Goal: Complete application form: Complete application form

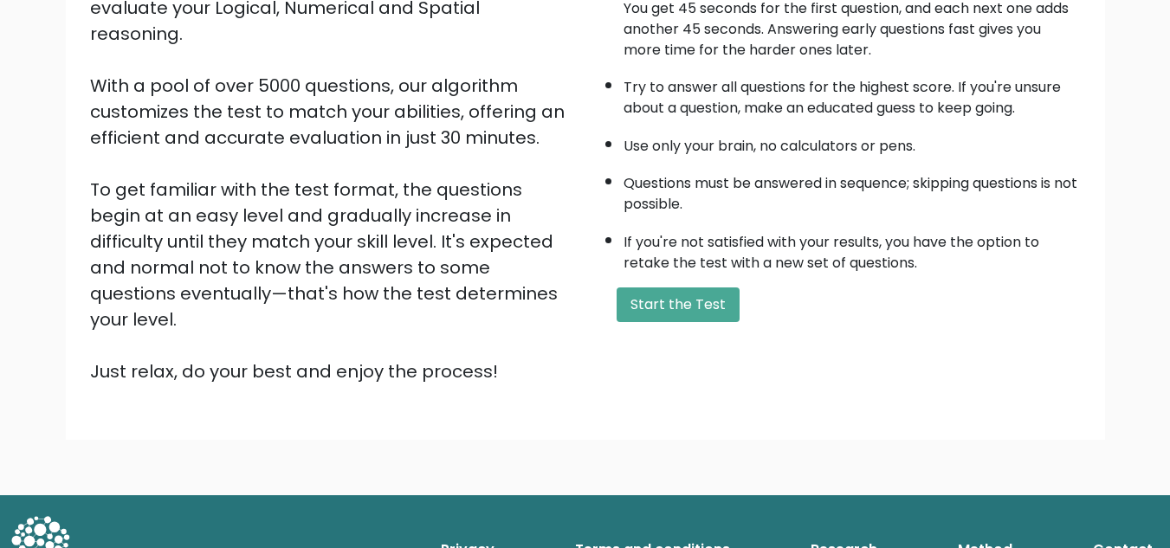
scroll to position [245, 0]
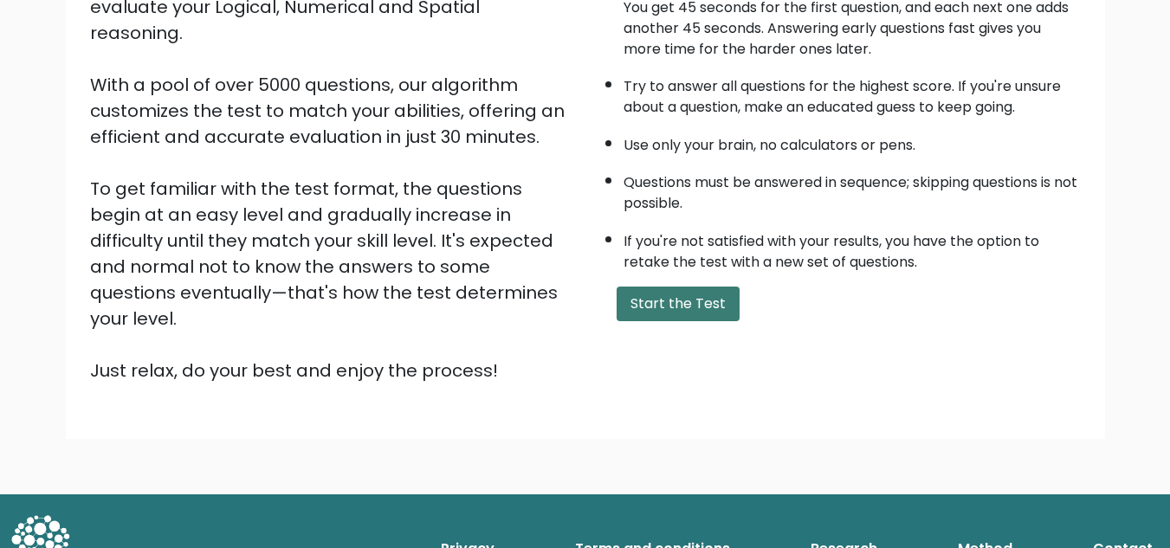
click at [676, 315] on button "Start the Test" at bounding box center [678, 304] width 123 height 35
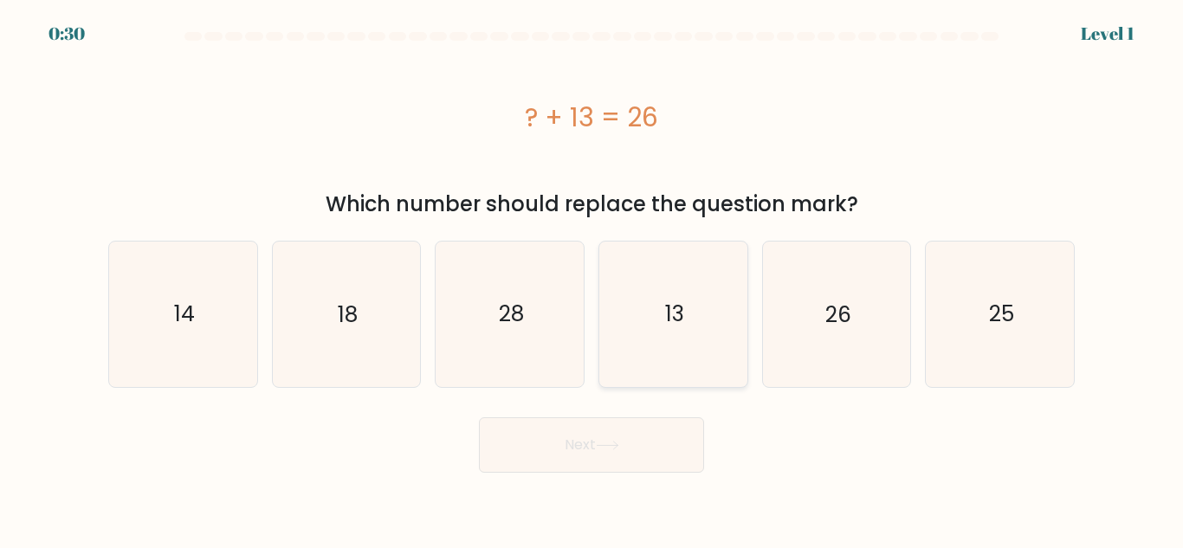
click at [652, 307] on icon "13" at bounding box center [673, 314] width 145 height 145
click at [592, 279] on input "d. 13" at bounding box center [592, 277] width 1 height 4
radio input "true"
click at [650, 440] on button "Next" at bounding box center [591, 444] width 225 height 55
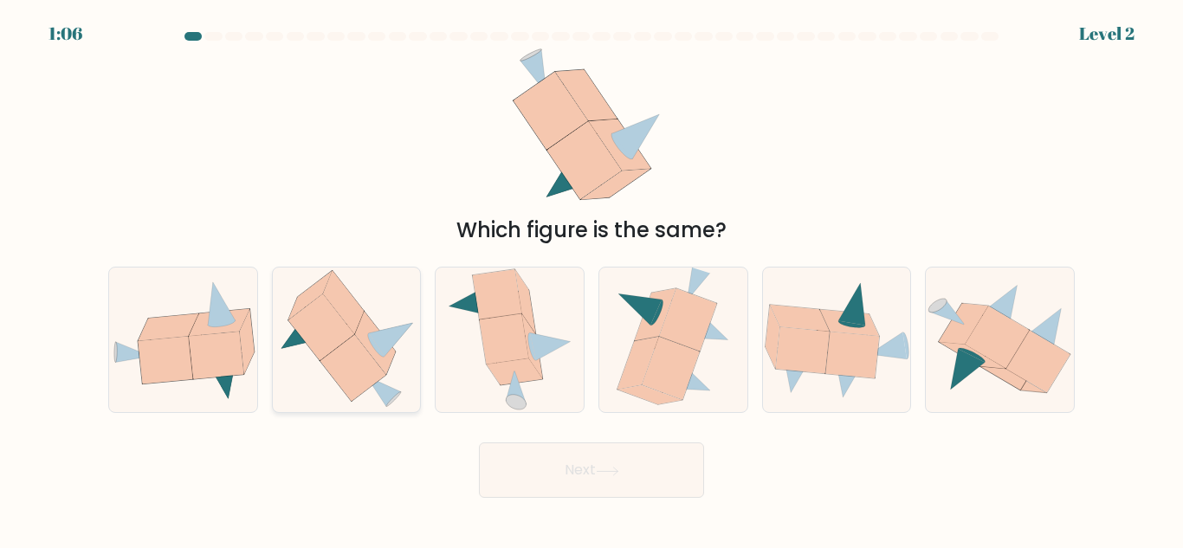
click at [301, 406] on icon at bounding box center [347, 339] width 148 height 139
click at [592, 279] on input "b." at bounding box center [592, 277] width 1 height 4
radio input "true"
click at [215, 355] on icon at bounding box center [216, 356] width 55 height 48
click at [592, 279] on input "a." at bounding box center [592, 277] width 1 height 4
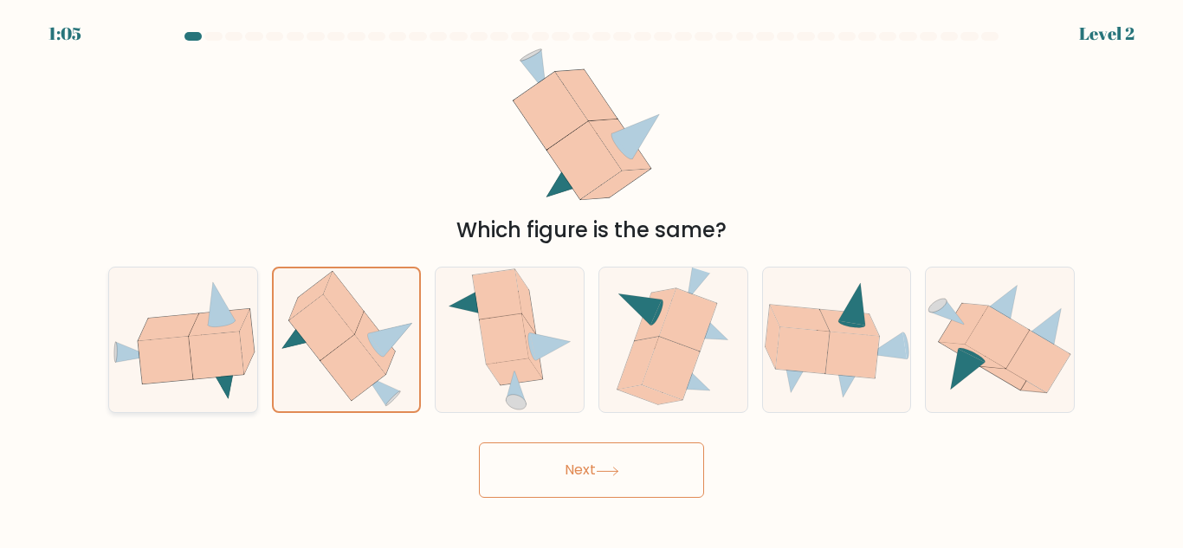
radio input "true"
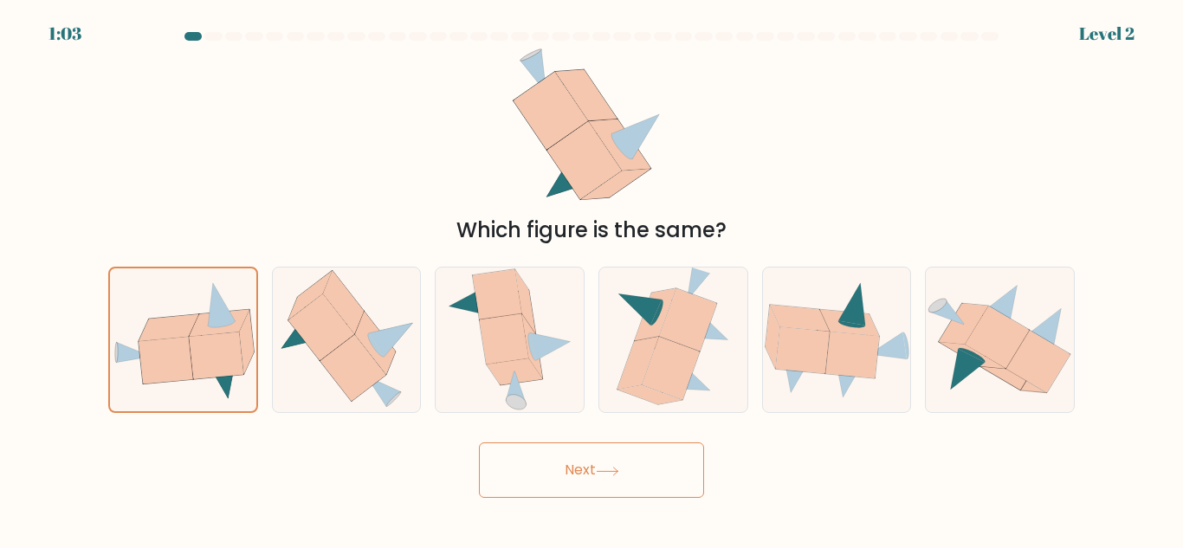
click at [660, 479] on button "Next" at bounding box center [591, 470] width 225 height 55
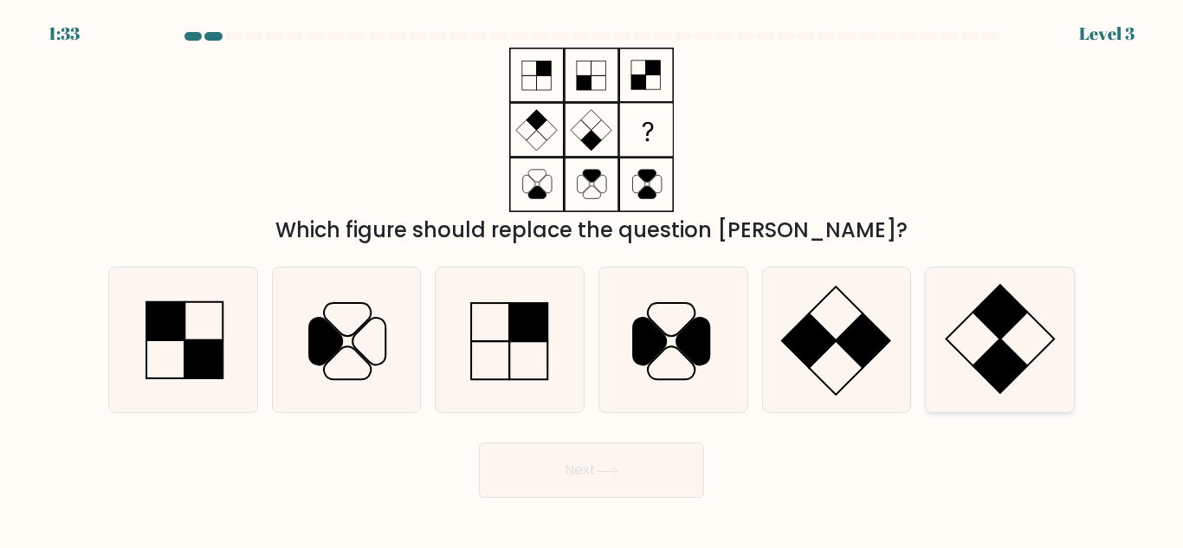
click at [991, 353] on rect at bounding box center [1000, 367] width 54 height 54
click at [592, 279] on input "f." at bounding box center [592, 277] width 1 height 4
radio input "true"
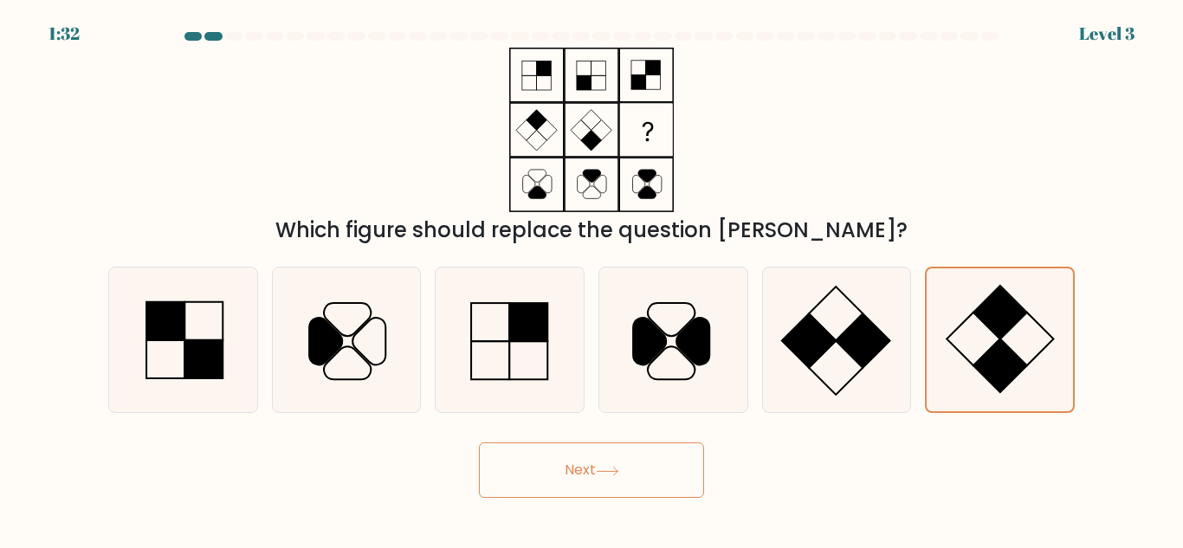
click at [661, 480] on button "Next" at bounding box center [591, 470] width 225 height 55
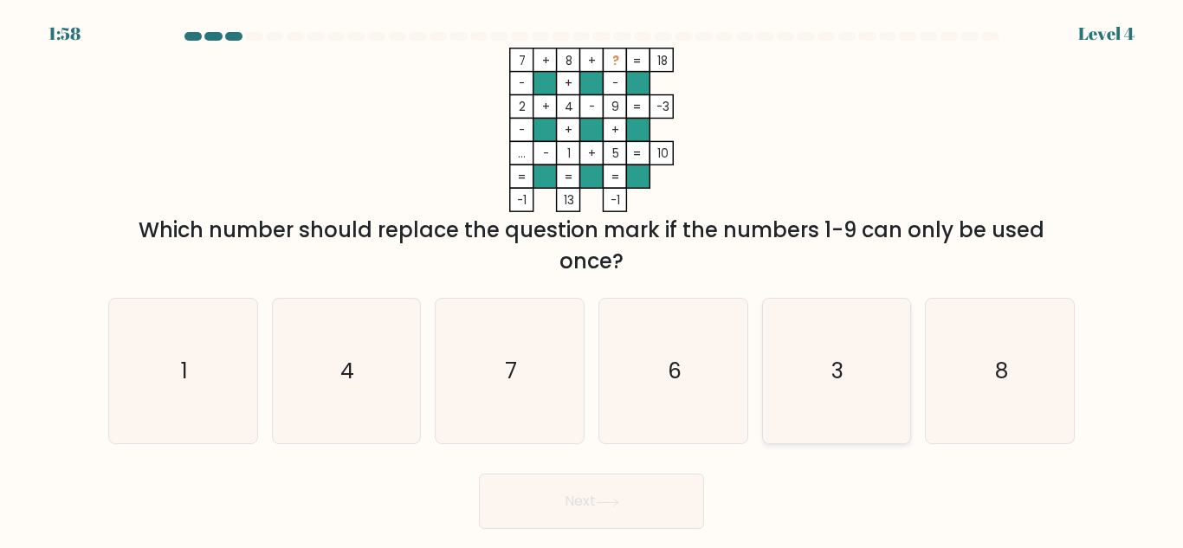
click at [856, 364] on icon "3" at bounding box center [836, 371] width 145 height 145
click at [592, 279] on input "e. 3" at bounding box center [592, 277] width 1 height 4
radio input "true"
click at [643, 496] on button "Next" at bounding box center [591, 501] width 225 height 55
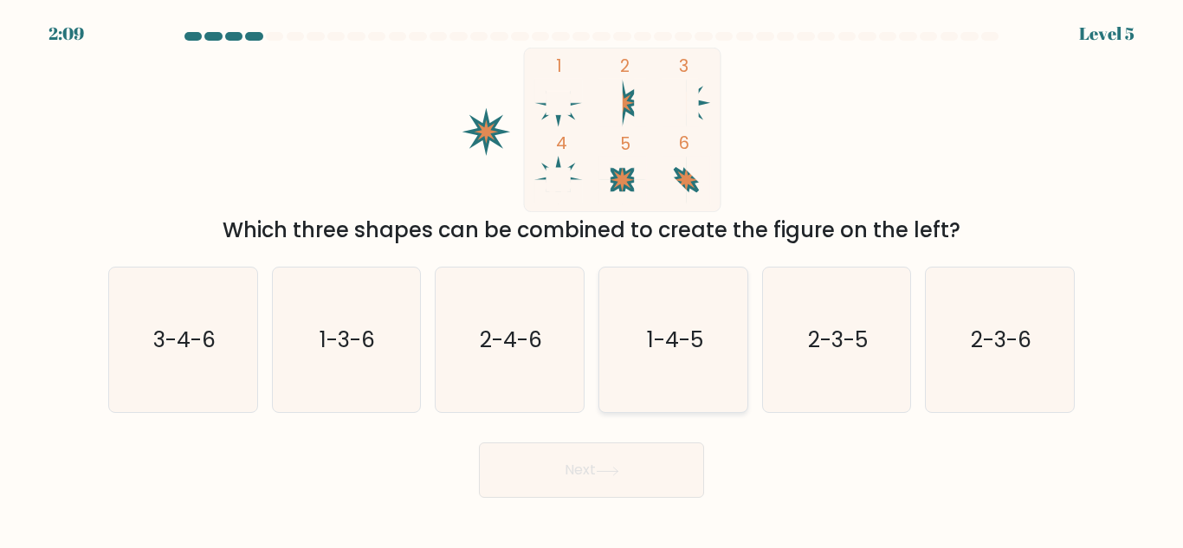
click at [702, 350] on text "1-4-5" at bounding box center [674, 340] width 56 height 30
click at [592, 279] on input "d. 1-4-5" at bounding box center [592, 277] width 1 height 4
radio input "true"
click at [609, 462] on button "Next" at bounding box center [591, 470] width 225 height 55
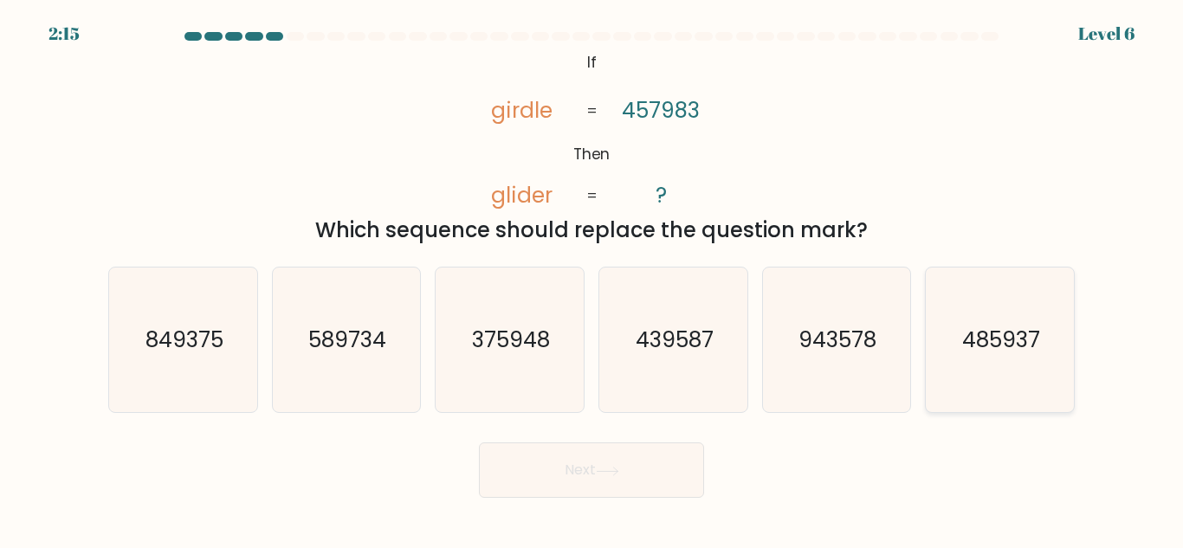
click at [1015, 359] on icon "485937" at bounding box center [1000, 340] width 145 height 145
click at [592, 279] on input "f. 485937" at bounding box center [592, 277] width 1 height 4
radio input "true"
click at [557, 482] on button "Next" at bounding box center [591, 470] width 225 height 55
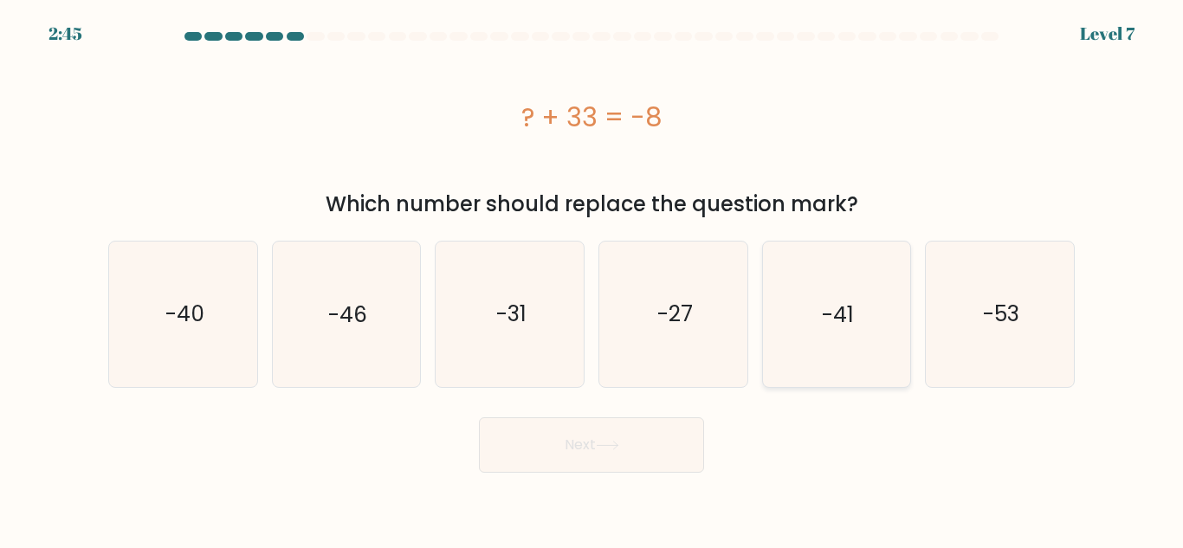
click at [825, 315] on text "-41" at bounding box center [838, 314] width 32 height 30
click at [592, 279] on input "e. -41" at bounding box center [592, 277] width 1 height 4
radio input "true"
click at [700, 442] on button "Next" at bounding box center [591, 444] width 225 height 55
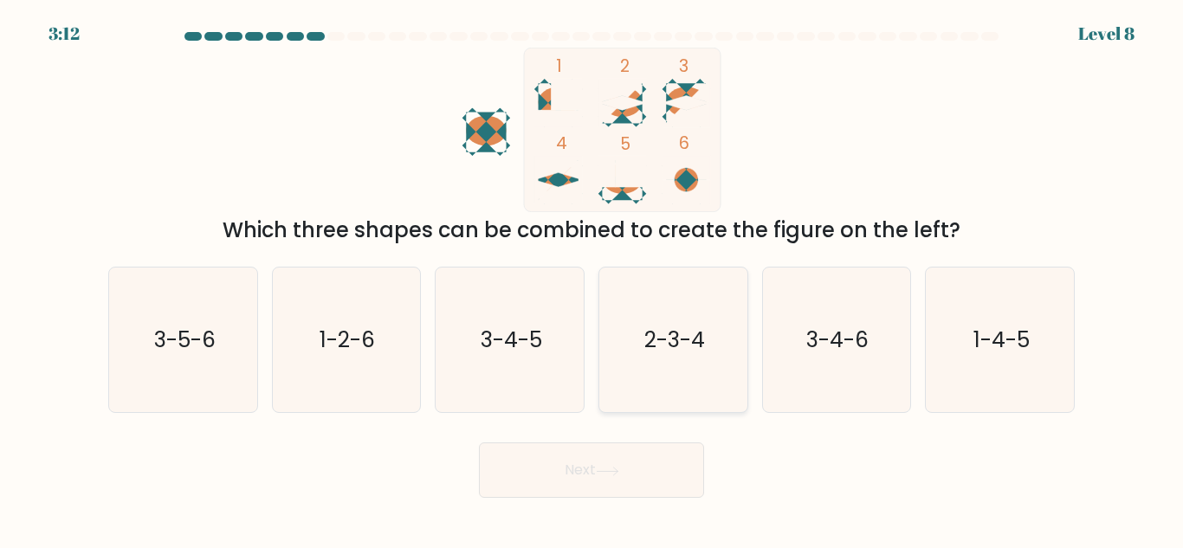
click at [692, 355] on text "2-3-4" at bounding box center [674, 340] width 61 height 30
click at [592, 279] on input "d. 2-3-4" at bounding box center [592, 277] width 1 height 4
radio input "true"
click at [643, 473] on button "Next" at bounding box center [591, 470] width 225 height 55
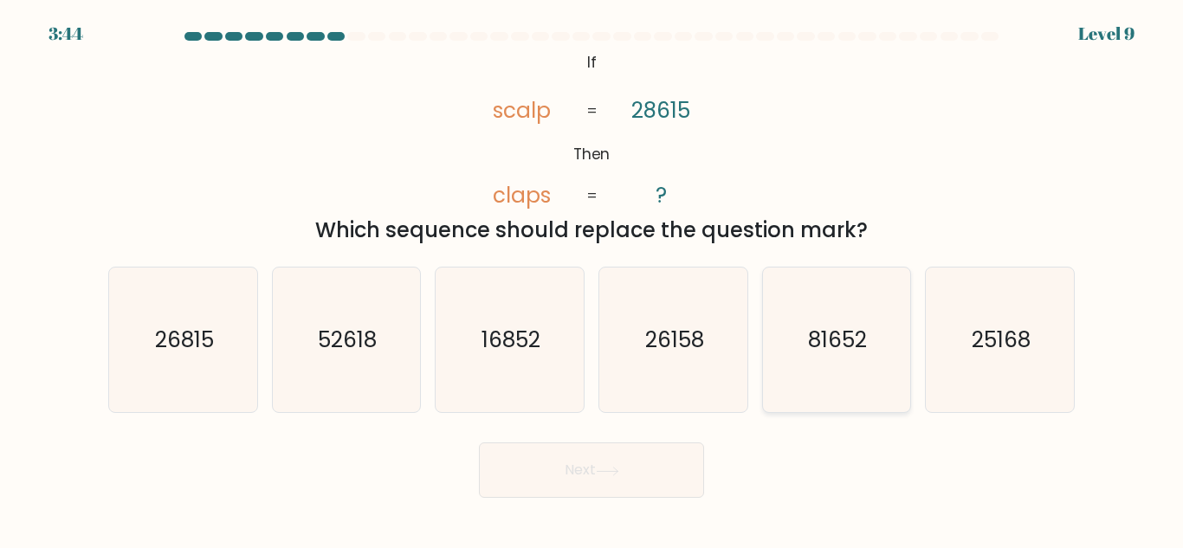
click at [840, 352] on text "81652" at bounding box center [838, 340] width 59 height 30
click at [592, 279] on input "e. 81652" at bounding box center [592, 277] width 1 height 4
radio input "true"
click at [636, 458] on button "Next" at bounding box center [591, 470] width 225 height 55
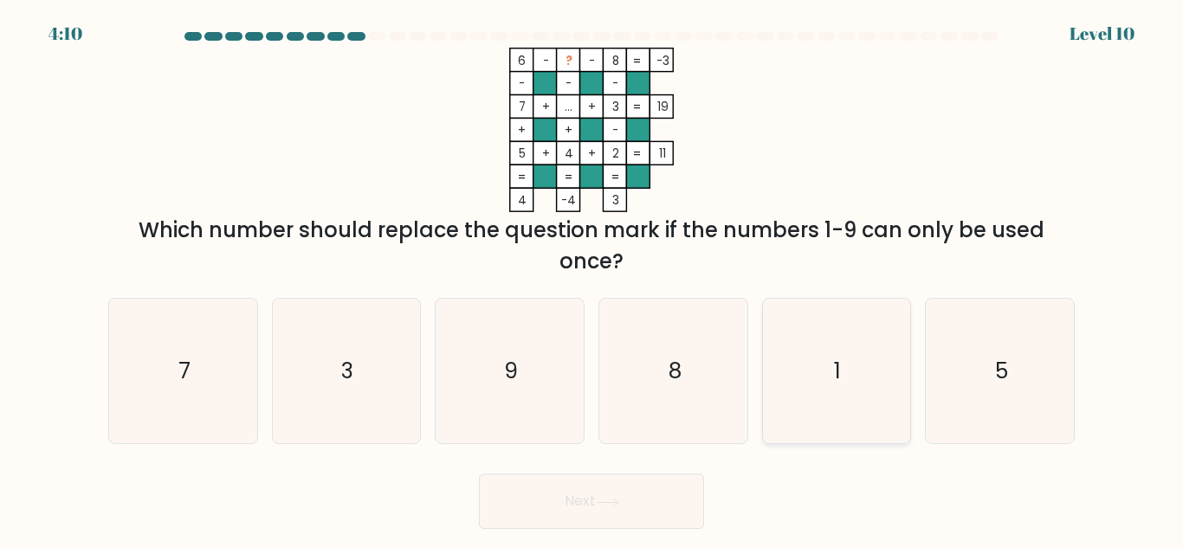
click at [848, 371] on icon "1" at bounding box center [836, 371] width 145 height 145
click at [592, 279] on input "e. 1" at bounding box center [592, 277] width 1 height 4
radio input "true"
click at [640, 500] on button "Next" at bounding box center [591, 501] width 225 height 55
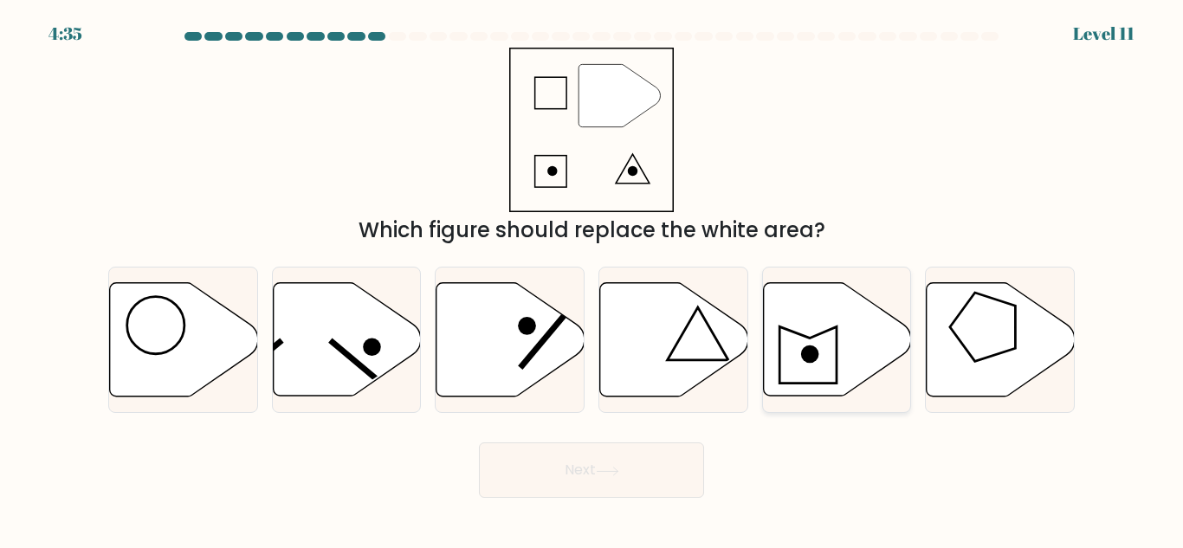
click at [824, 360] on icon at bounding box center [837, 339] width 148 height 113
click at [592, 279] on input "e." at bounding box center [592, 277] width 1 height 4
radio input "true"
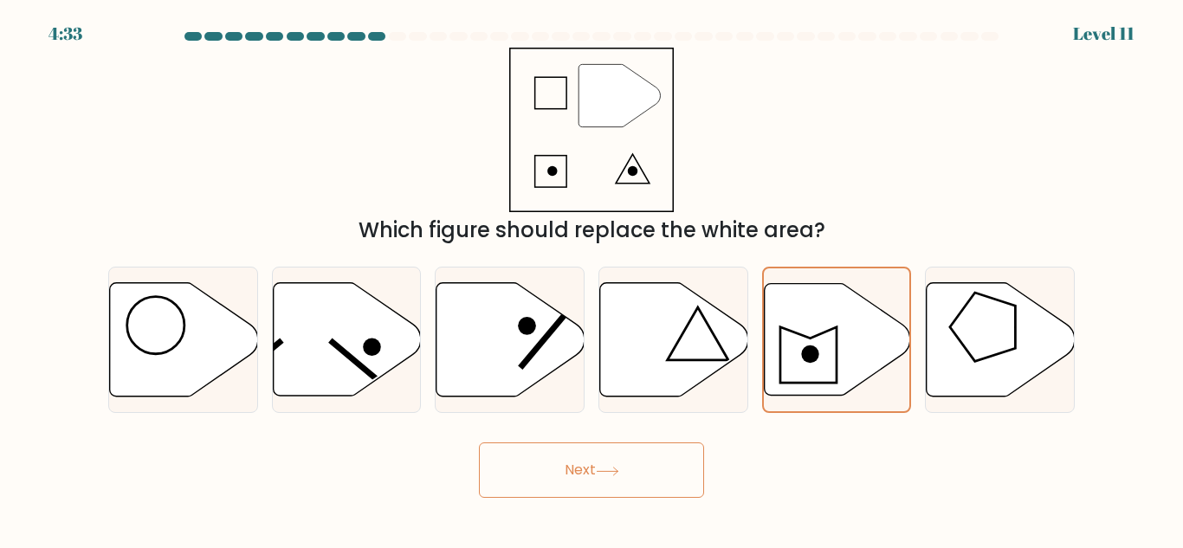
click at [611, 459] on button "Next" at bounding box center [591, 470] width 225 height 55
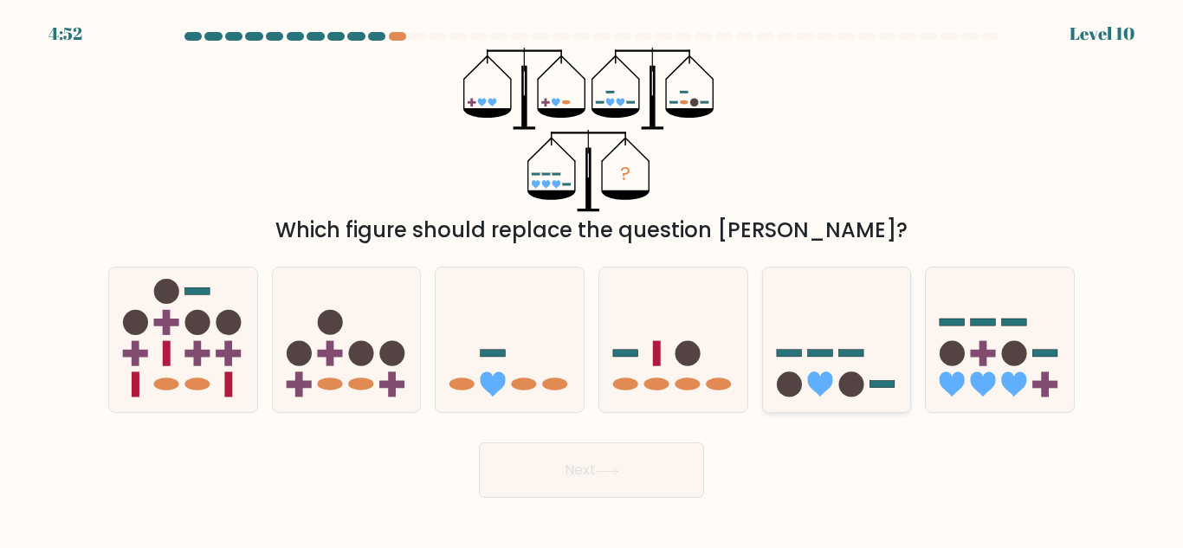
click at [866, 377] on icon at bounding box center [837, 340] width 148 height 122
click at [592, 279] on input "e." at bounding box center [592, 277] width 1 height 4
radio input "true"
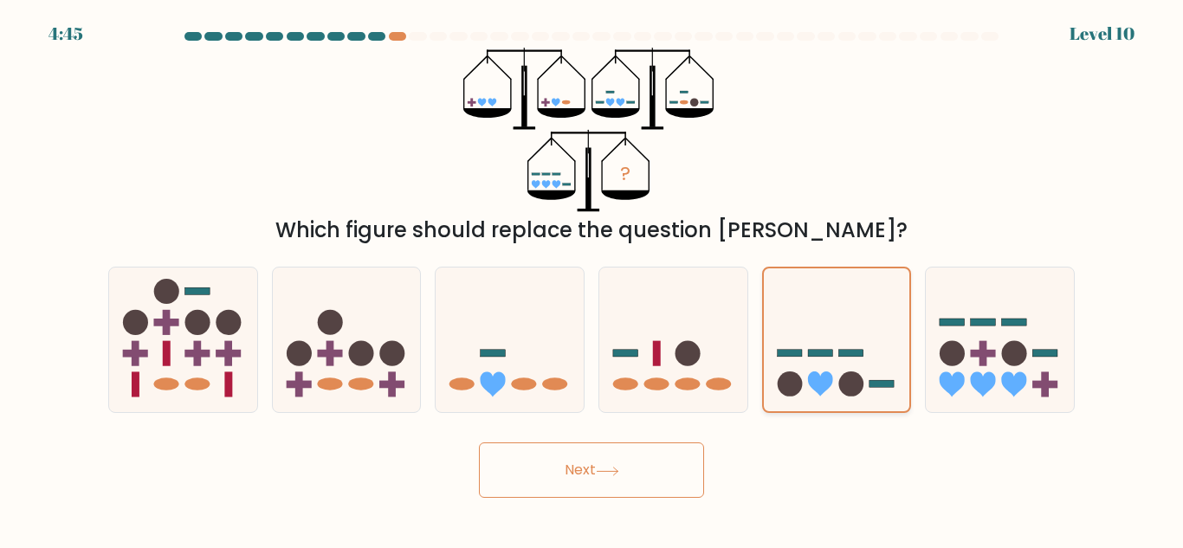
click at [850, 369] on icon at bounding box center [837, 340] width 146 height 121
click at [592, 279] on input "e." at bounding box center [592, 277] width 1 height 4
click at [641, 480] on button "Next" at bounding box center [591, 470] width 225 height 55
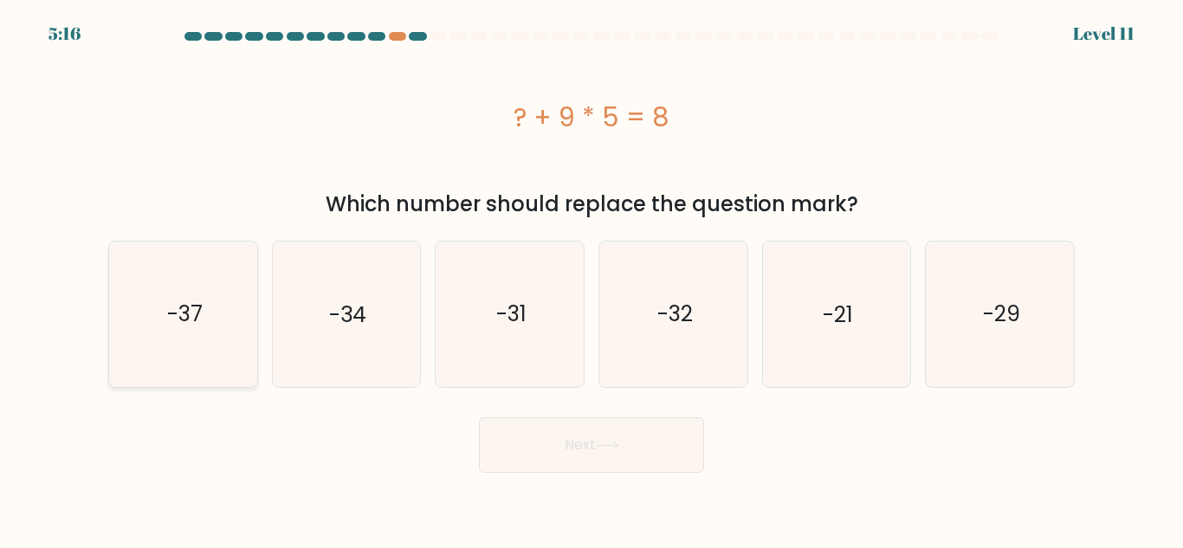
click at [205, 315] on icon "-37" at bounding box center [183, 314] width 145 height 145
click at [592, 279] on input "a. -37" at bounding box center [592, 277] width 1 height 4
radio input "true"
click at [681, 506] on body "5:16 Level 11" at bounding box center [591, 274] width 1183 height 548
click at [694, 469] on button "Next" at bounding box center [591, 444] width 225 height 55
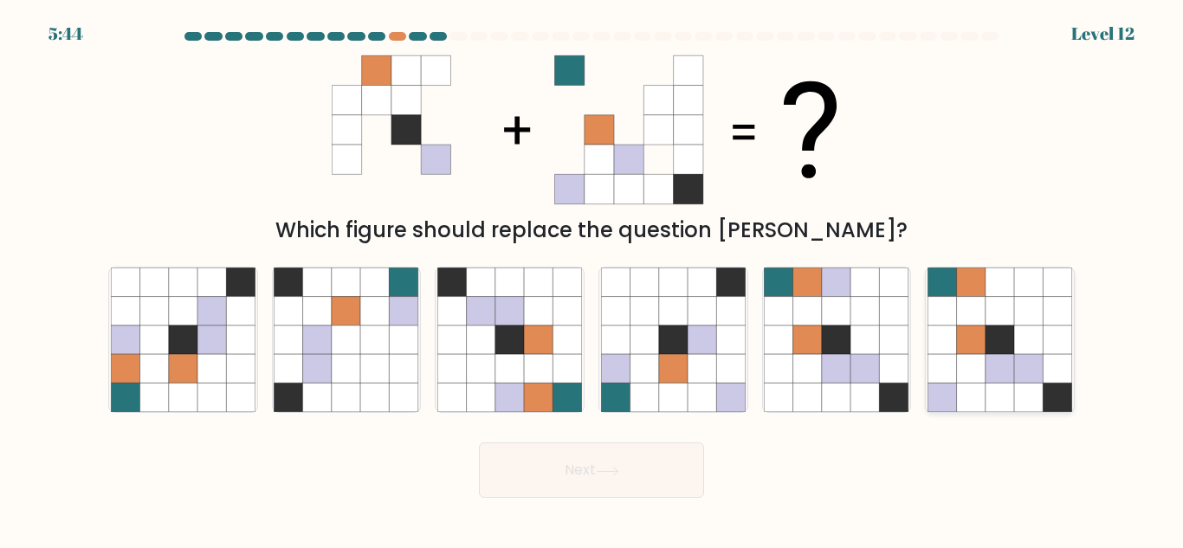
click at [990, 368] on icon at bounding box center [1000, 368] width 29 height 29
click at [592, 279] on input "f." at bounding box center [592, 277] width 1 height 4
radio input "true"
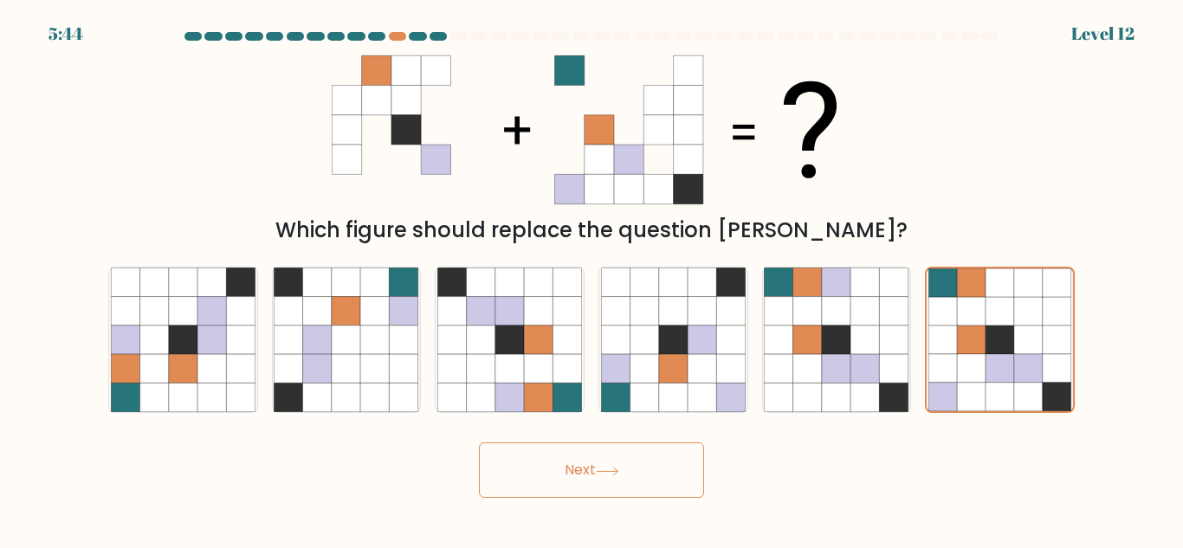
click at [679, 469] on button "Next" at bounding box center [591, 470] width 225 height 55
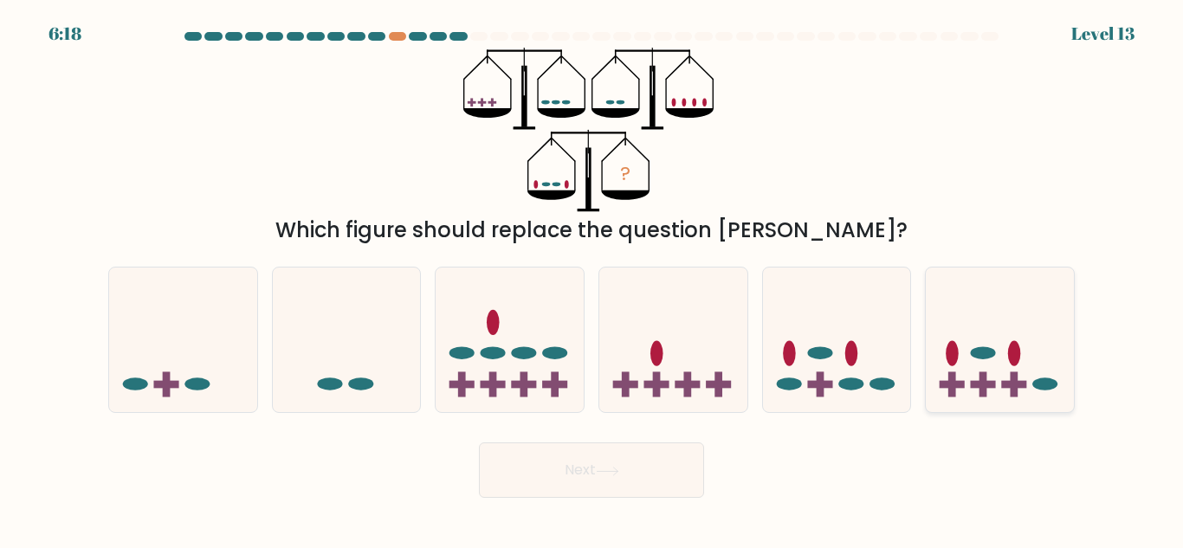
click at [947, 388] on rect at bounding box center [952, 385] width 25 height 8
click at [592, 279] on input "f." at bounding box center [592, 277] width 1 height 4
radio input "true"
click at [626, 449] on button "Next" at bounding box center [591, 470] width 225 height 55
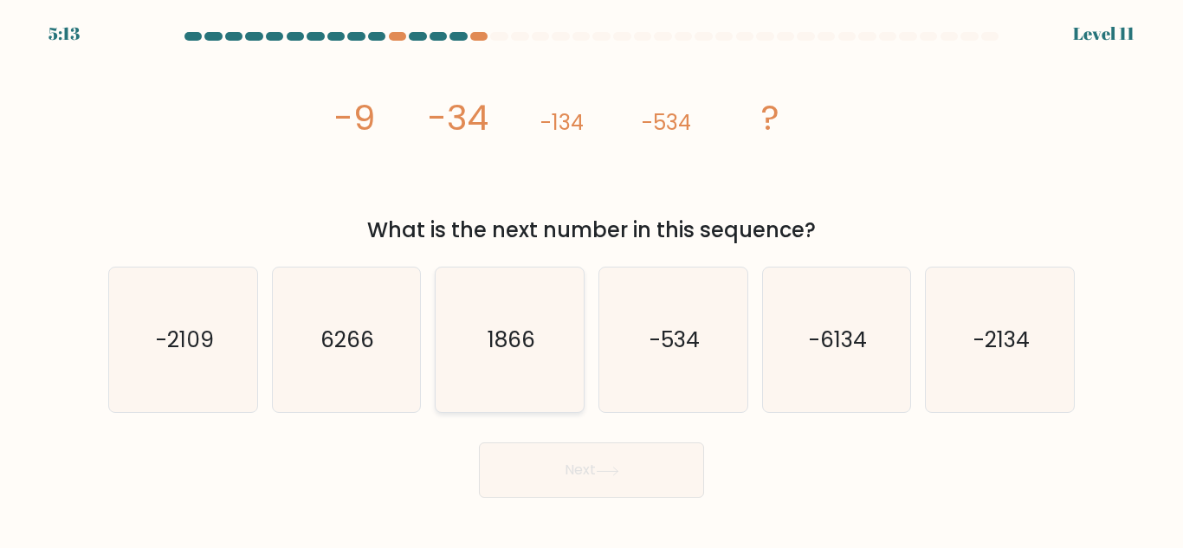
click at [512, 337] on text "1866" at bounding box center [512, 340] width 48 height 30
click at [592, 279] on input "c. 1866" at bounding box center [592, 277] width 1 height 4
radio input "true"
click at [602, 461] on button "Next" at bounding box center [591, 470] width 225 height 55
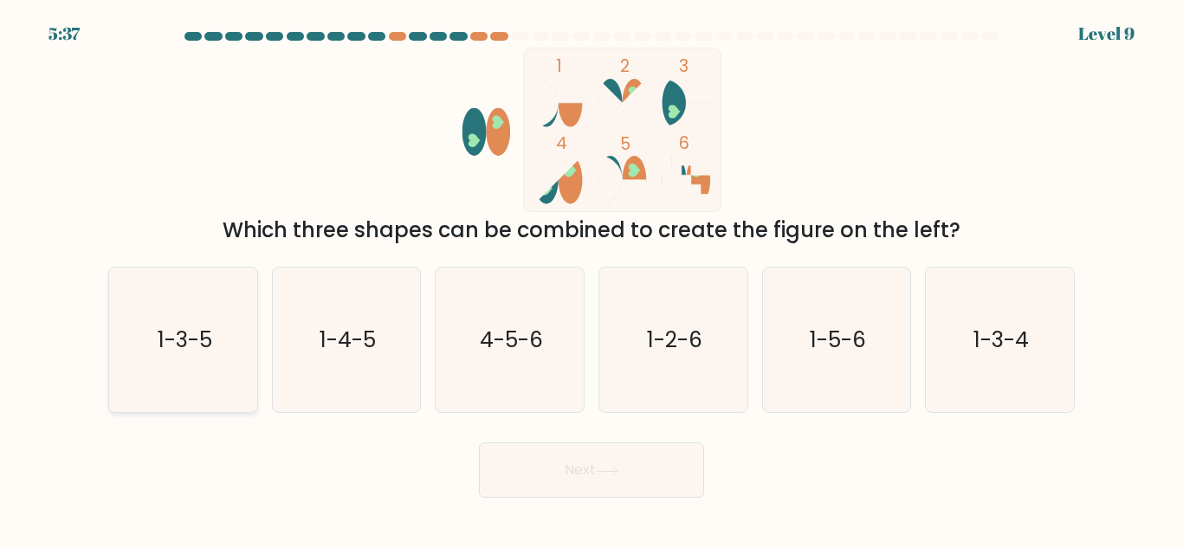
click at [193, 341] on text "1-3-5" at bounding box center [184, 340] width 55 height 30
click at [592, 279] on input "a. 1-3-5" at bounding box center [592, 277] width 1 height 4
radio input "true"
click at [575, 470] on button "Next" at bounding box center [591, 470] width 225 height 55
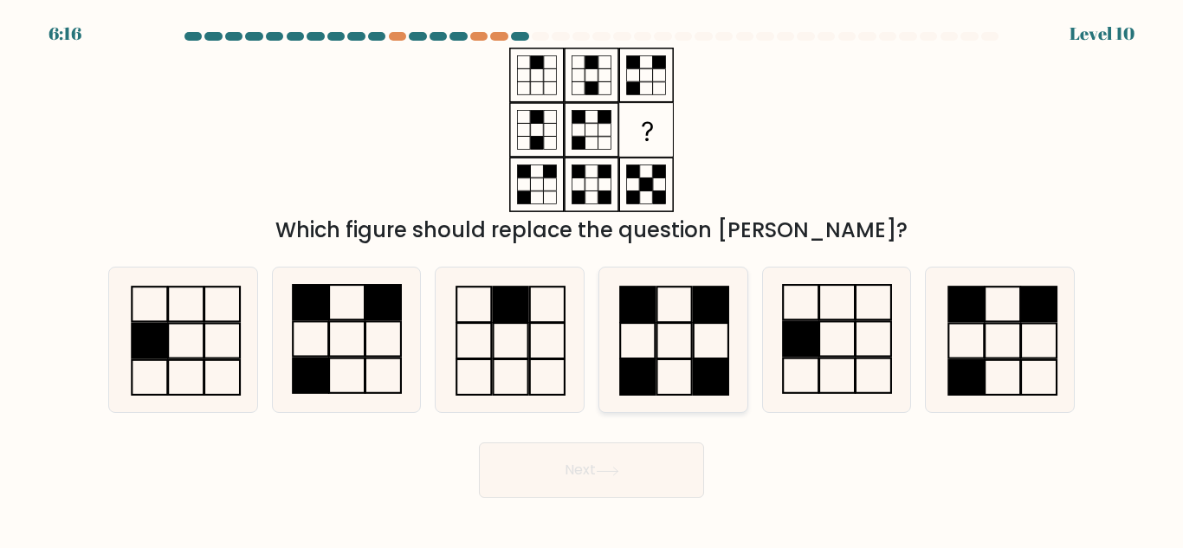
click at [699, 366] on rect at bounding box center [711, 377] width 35 height 36
click at [592, 279] on input "d." at bounding box center [592, 277] width 1 height 4
radio input "true"
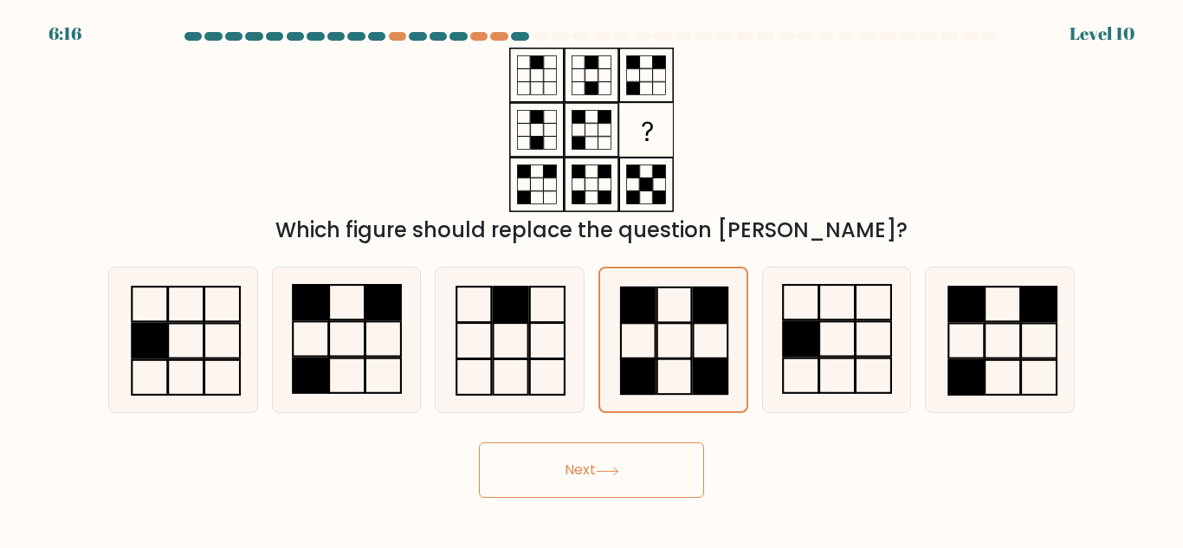
click at [649, 481] on button "Next" at bounding box center [591, 470] width 225 height 55
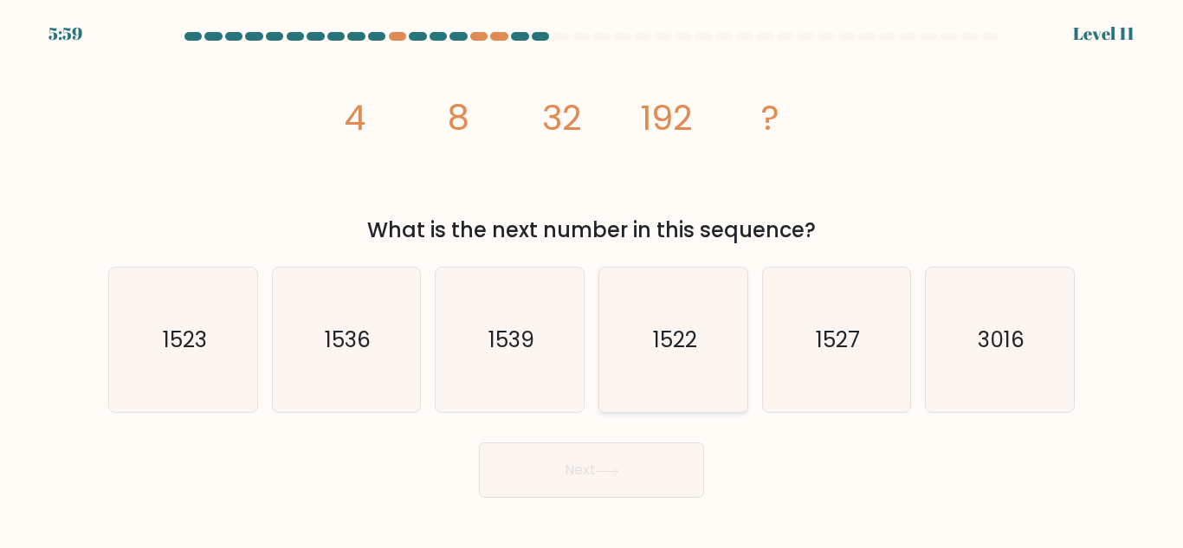
click at [696, 363] on icon "1522" at bounding box center [673, 340] width 145 height 145
click at [592, 279] on input "d. 1522" at bounding box center [592, 277] width 1 height 4
radio input "true"
click at [640, 474] on button "Next" at bounding box center [591, 470] width 225 height 55
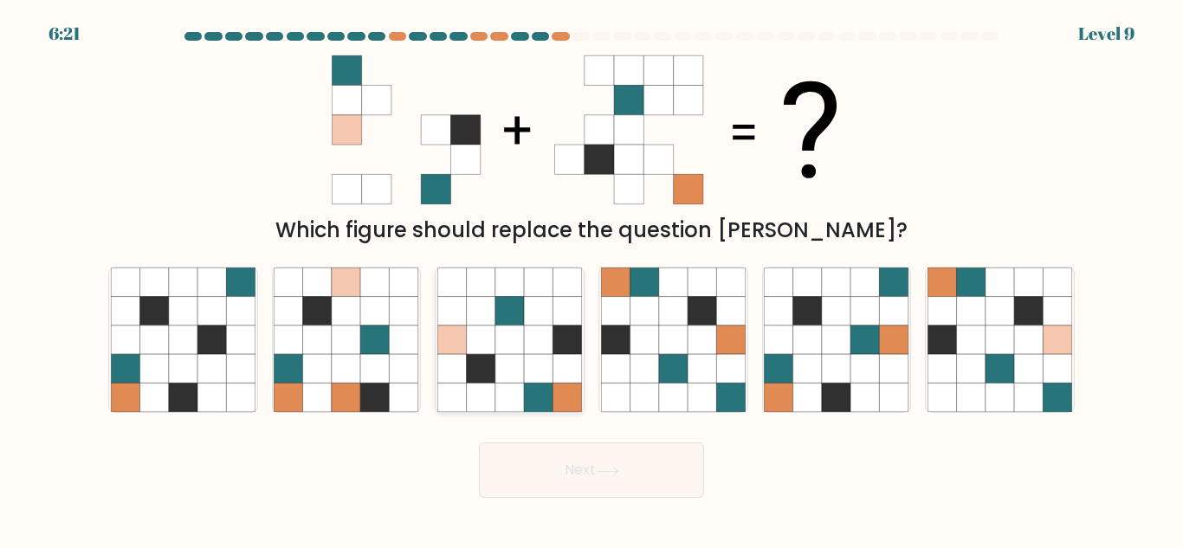
click at [527, 326] on icon at bounding box center [538, 340] width 29 height 29
click at [592, 279] on input "c." at bounding box center [592, 277] width 1 height 4
radio input "true"
click at [640, 462] on button "Next" at bounding box center [591, 470] width 225 height 55
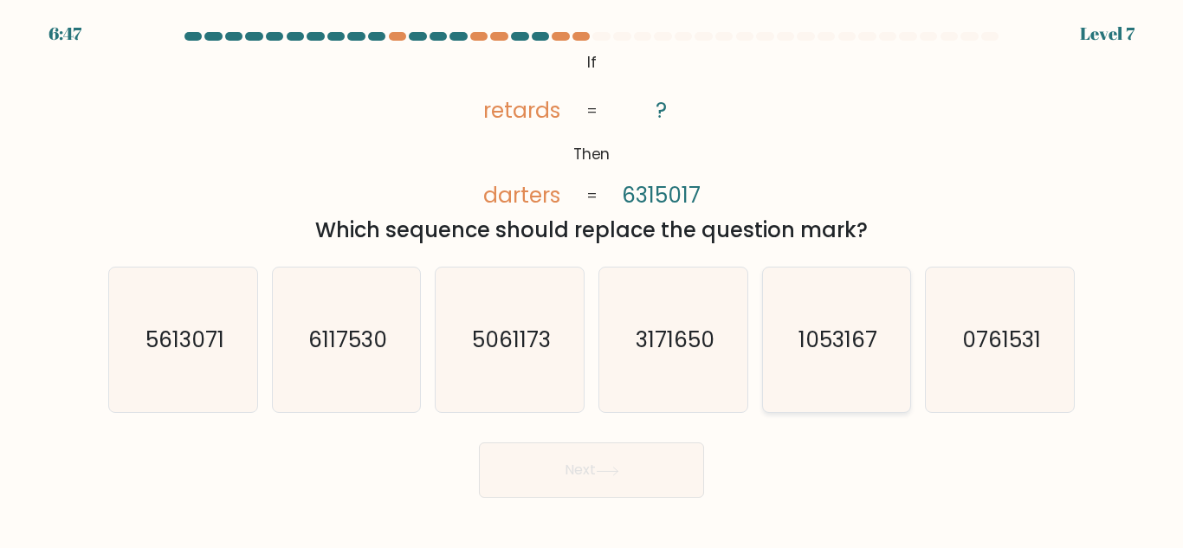
click at [883, 327] on icon "1053167" at bounding box center [836, 340] width 145 height 145
click at [592, 279] on input "e. 1053167" at bounding box center [592, 277] width 1 height 4
radio input "true"
click at [691, 432] on form "If ?" at bounding box center [591, 265] width 1183 height 466
click at [676, 458] on button "Next" at bounding box center [591, 470] width 225 height 55
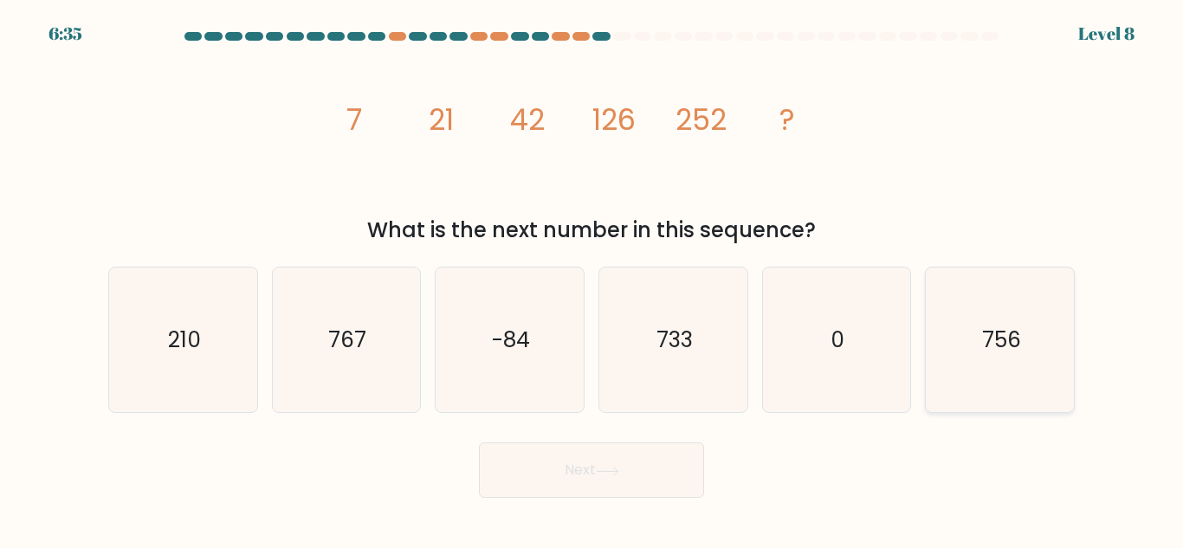
click at [999, 322] on icon "756" at bounding box center [1000, 340] width 145 height 145
click at [592, 279] on input "f. 756" at bounding box center [592, 277] width 1 height 4
radio input "true"
click at [613, 490] on button "Next" at bounding box center [591, 470] width 225 height 55
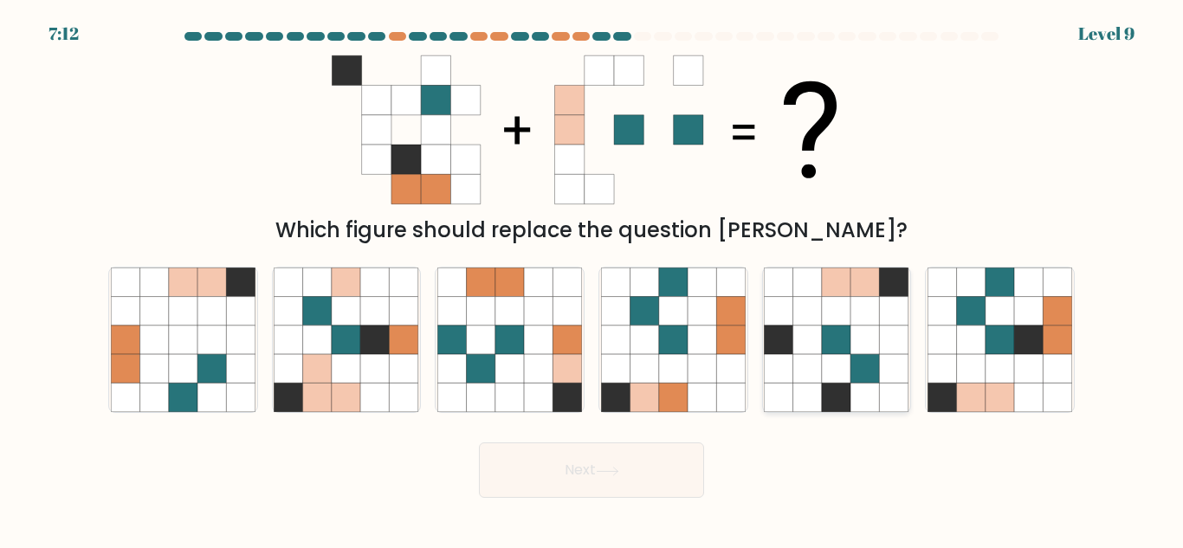
click at [868, 292] on icon at bounding box center [865, 282] width 29 height 29
click at [592, 279] on input "e." at bounding box center [592, 277] width 1 height 4
radio input "true"
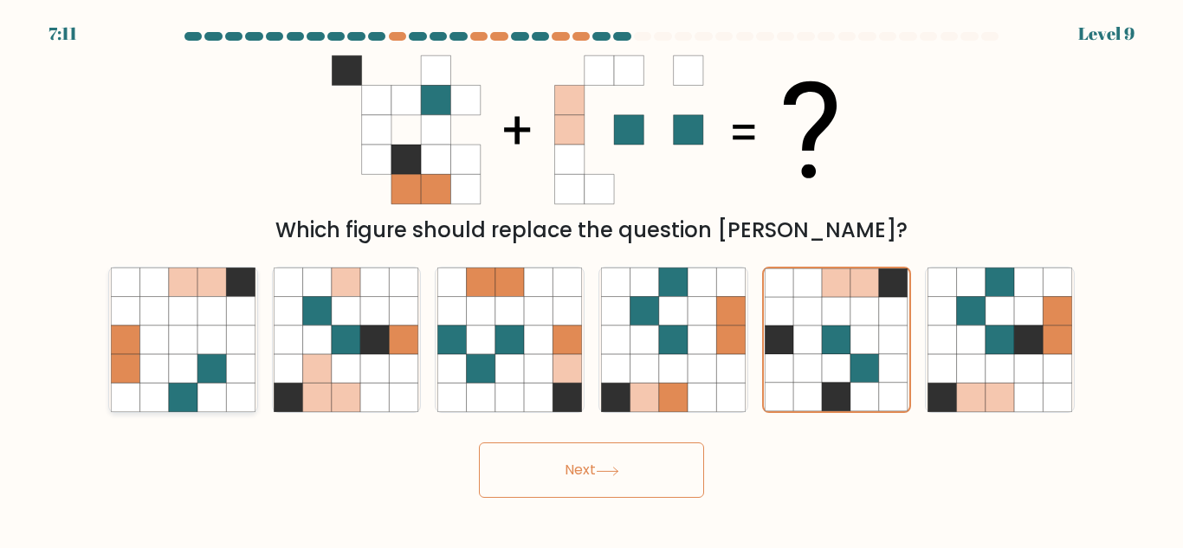
click at [229, 316] on icon at bounding box center [240, 311] width 29 height 29
click at [592, 279] on input "a." at bounding box center [592, 277] width 1 height 4
radio input "true"
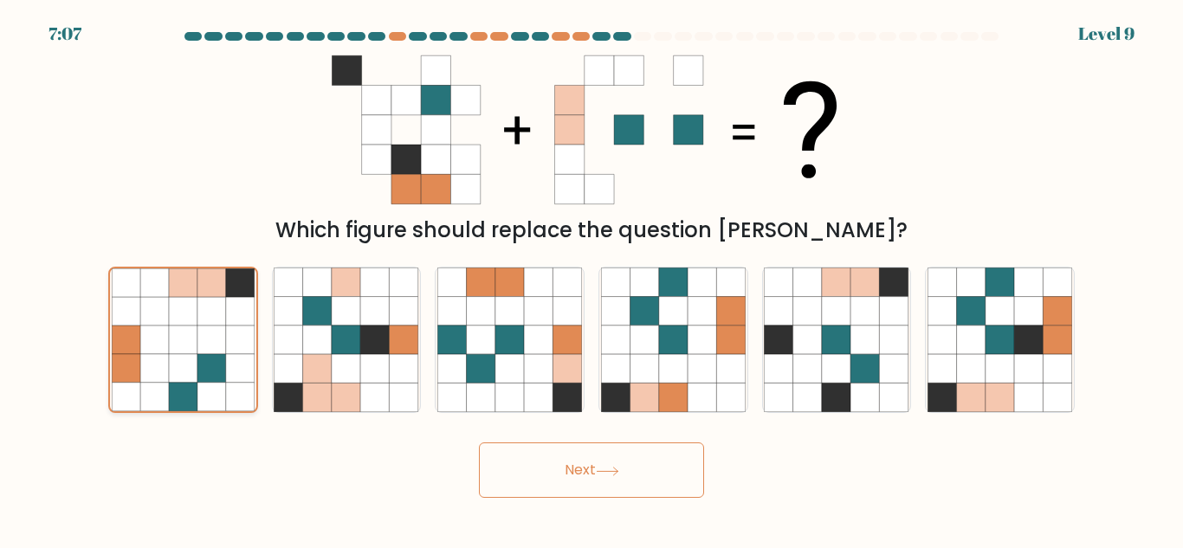
click at [123, 351] on icon at bounding box center [126, 340] width 29 height 29
click at [592, 279] on input "a." at bounding box center [592, 277] width 1 height 4
click at [667, 472] on button "Next" at bounding box center [591, 470] width 225 height 55
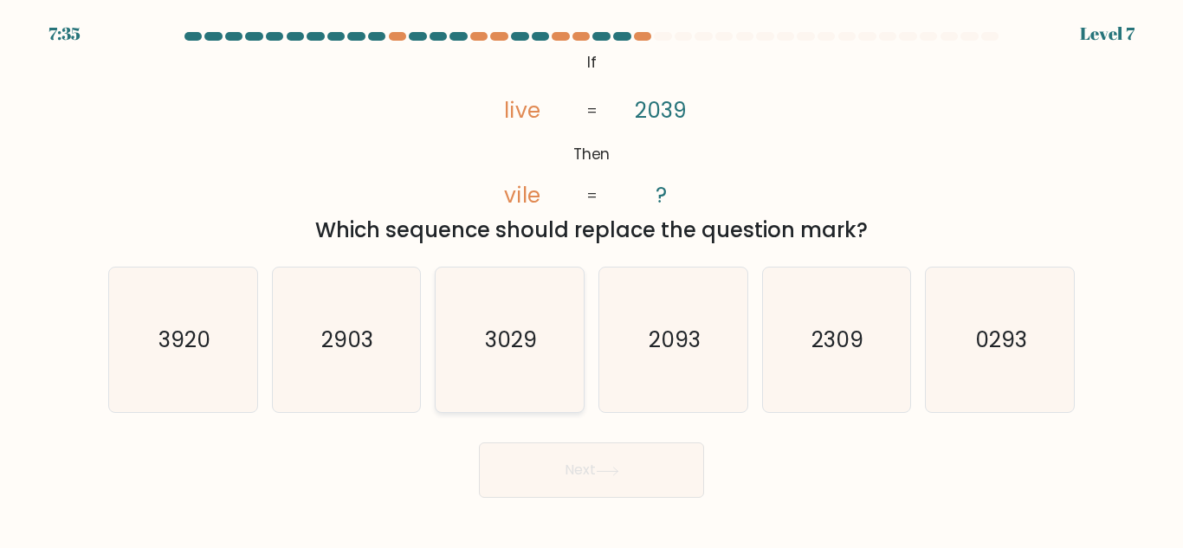
click at [508, 344] on text "3029" at bounding box center [511, 340] width 52 height 30
click at [592, 279] on input "c. 3029" at bounding box center [592, 277] width 1 height 4
radio input "true"
click at [611, 464] on button "Next" at bounding box center [591, 470] width 225 height 55
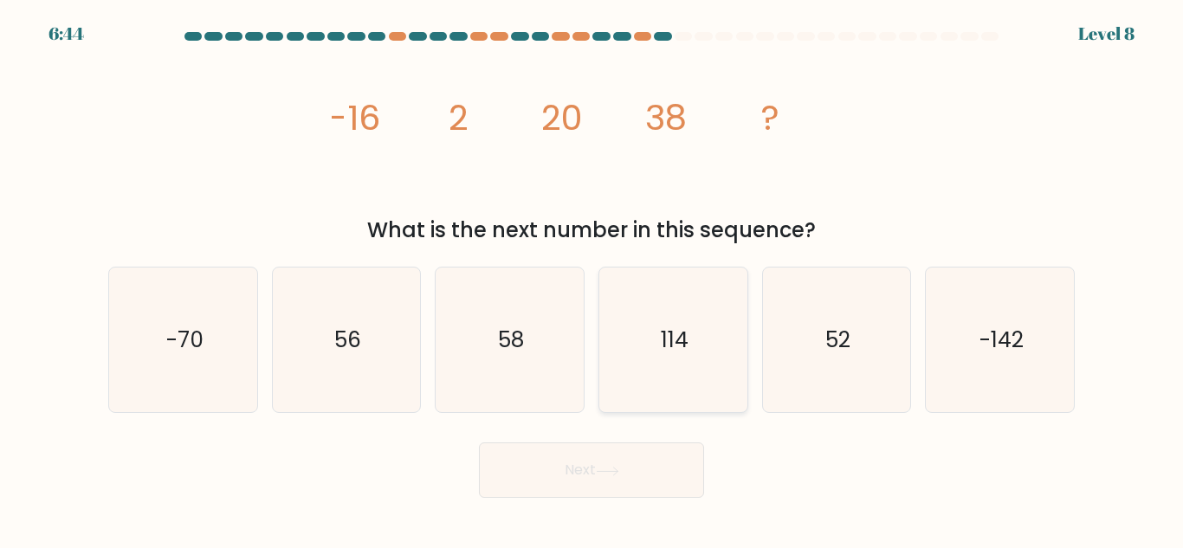
click at [699, 338] on icon "114" at bounding box center [673, 340] width 145 height 145
click at [592, 279] on input "d. 114" at bounding box center [592, 277] width 1 height 4
radio input "true"
click at [802, 378] on icon "52" at bounding box center [836, 340] width 145 height 145
click at [592, 279] on input "e. 52" at bounding box center [592, 277] width 1 height 4
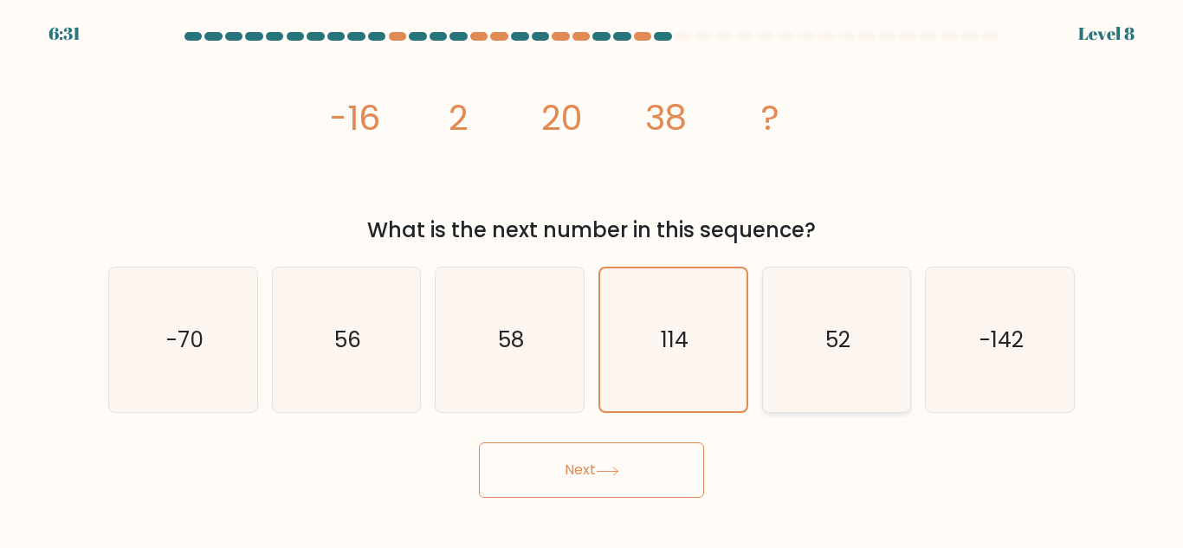
radio input "true"
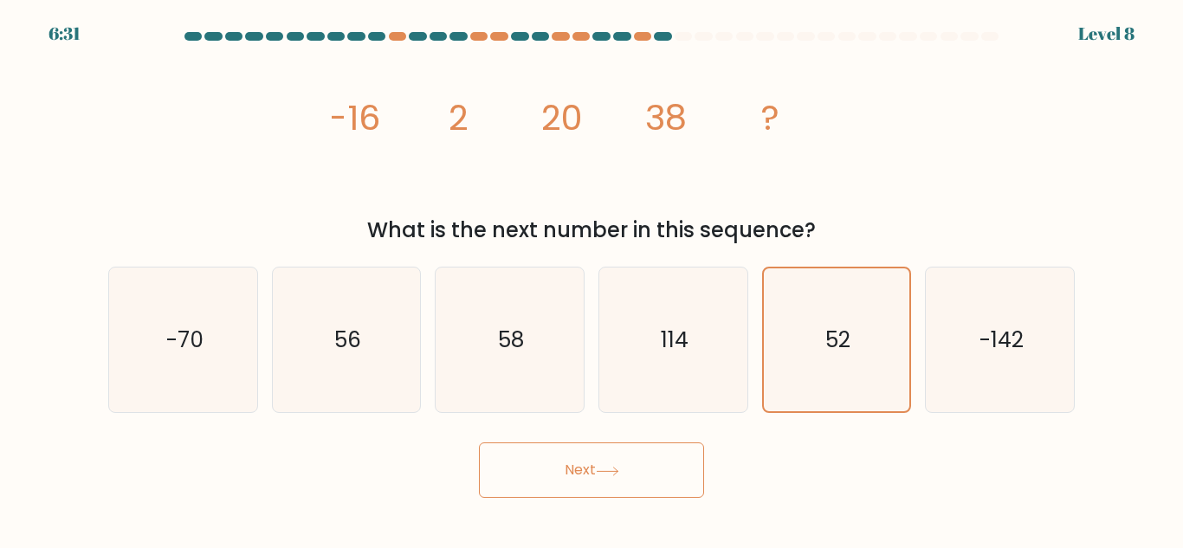
click at [643, 514] on body "6:31 Level 8" at bounding box center [591, 274] width 1183 height 548
click at [646, 476] on button "Next" at bounding box center [591, 470] width 225 height 55
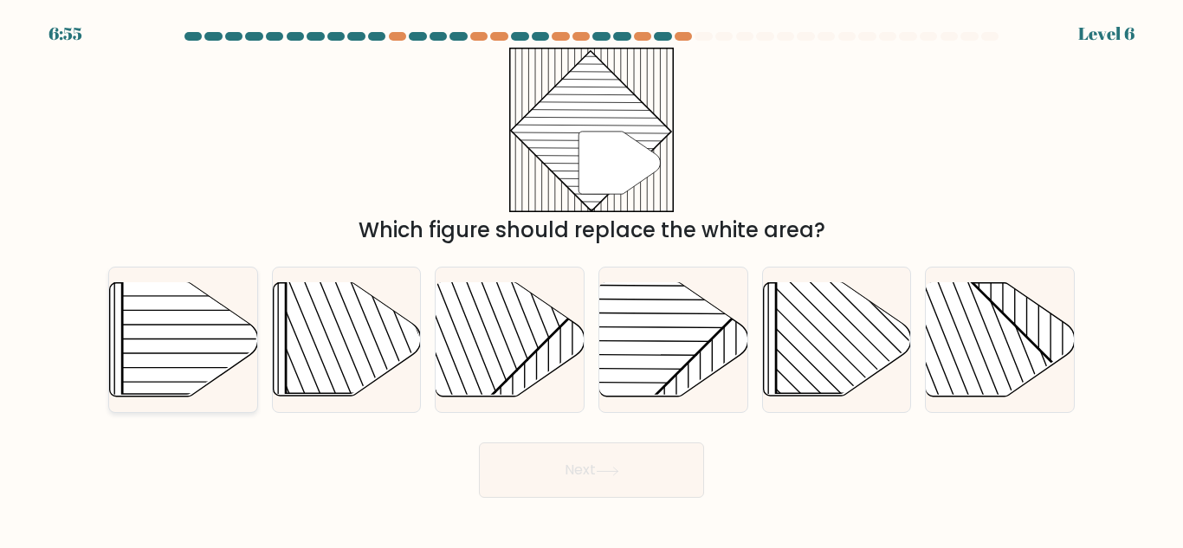
click at [160, 320] on rect at bounding box center [228, 288] width 212 height 212
click at [592, 279] on input "a." at bounding box center [592, 277] width 1 height 4
radio input "true"
click at [631, 466] on button "Next" at bounding box center [591, 470] width 225 height 55
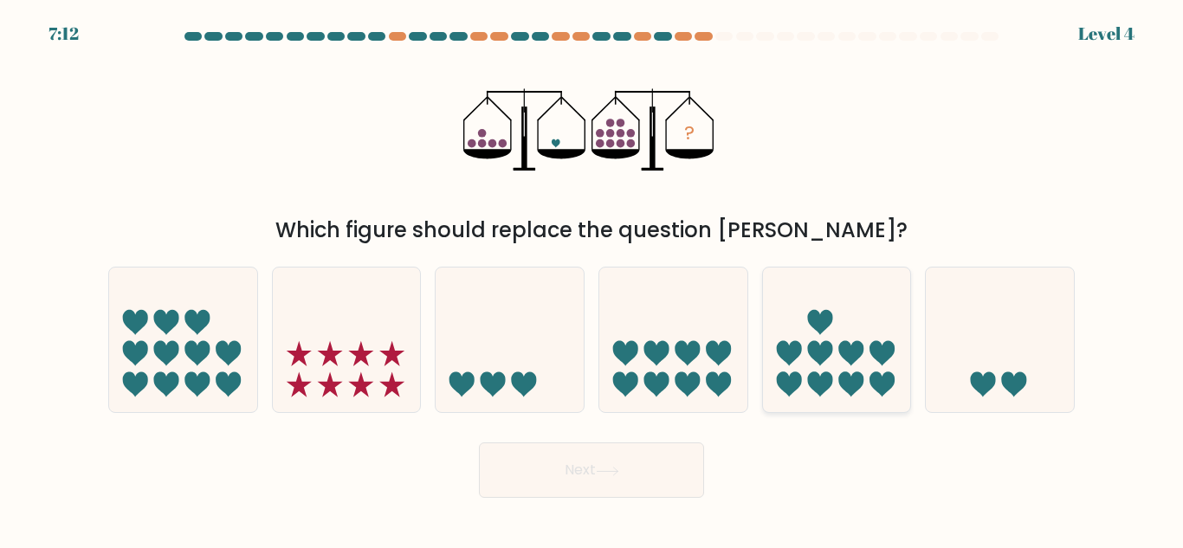
click at [831, 344] on icon at bounding box center [837, 340] width 148 height 122
click at [592, 279] on input "e." at bounding box center [592, 277] width 1 height 4
radio input "true"
click at [561, 459] on button "Next" at bounding box center [591, 470] width 225 height 55
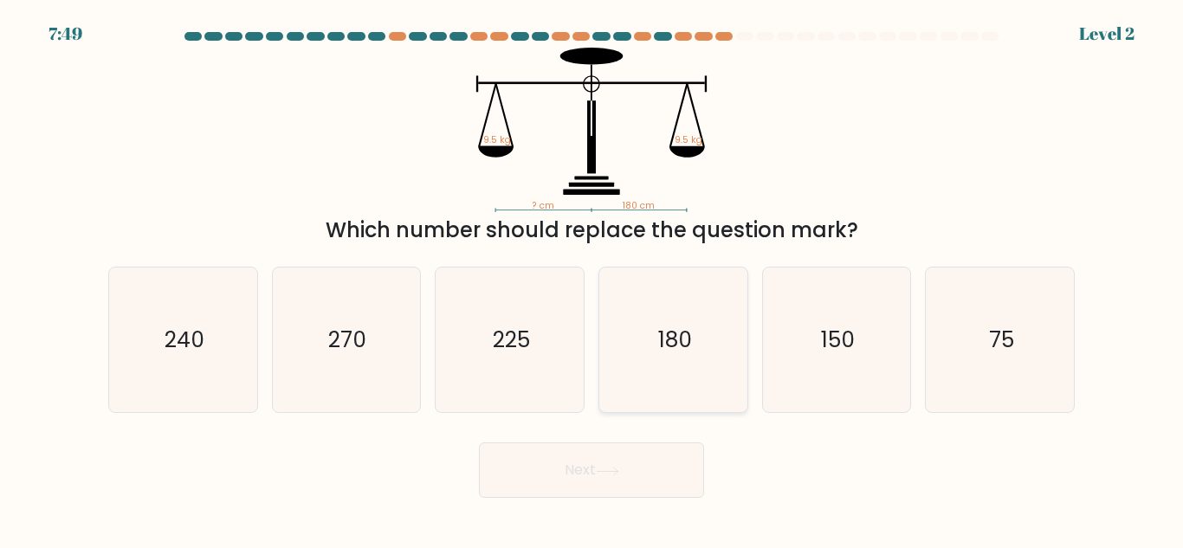
click at [669, 347] on text "180" at bounding box center [674, 340] width 34 height 30
click at [592, 279] on input "d. 180" at bounding box center [592, 277] width 1 height 4
radio input "true"
click at [638, 457] on button "Next" at bounding box center [591, 470] width 225 height 55
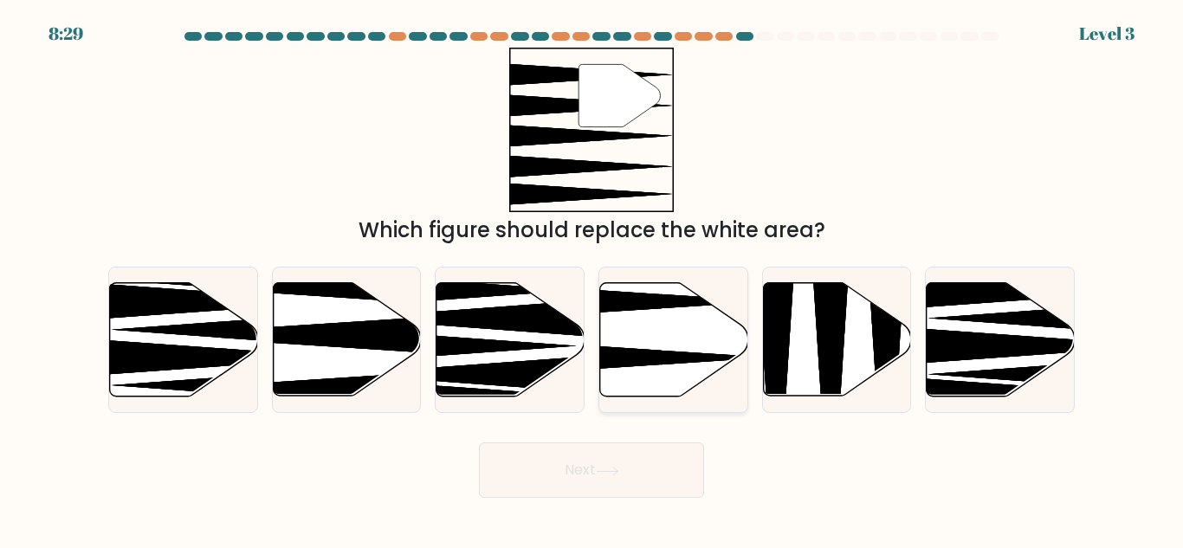
click at [631, 308] on icon at bounding box center [623, 301] width 294 height 38
click at [592, 279] on input "d." at bounding box center [592, 277] width 1 height 4
radio input "true"
click at [596, 456] on button "Next" at bounding box center [591, 470] width 225 height 55
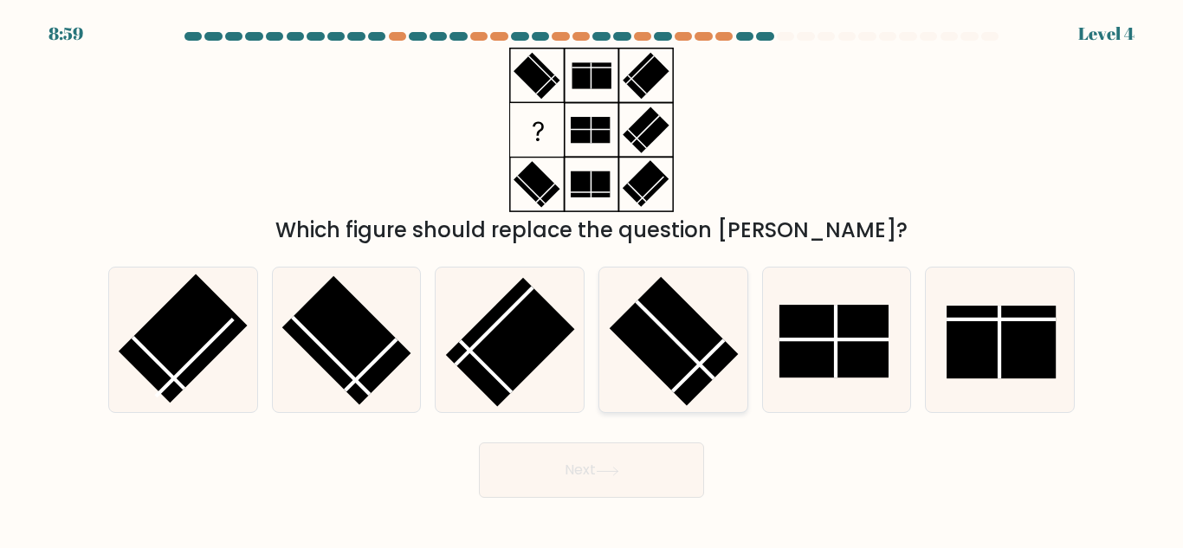
click at [661, 329] on rect at bounding box center [673, 341] width 129 height 129
click at [592, 279] on input "d." at bounding box center [592, 277] width 1 height 4
radio input "true"
click at [624, 454] on button "Next" at bounding box center [591, 470] width 225 height 55
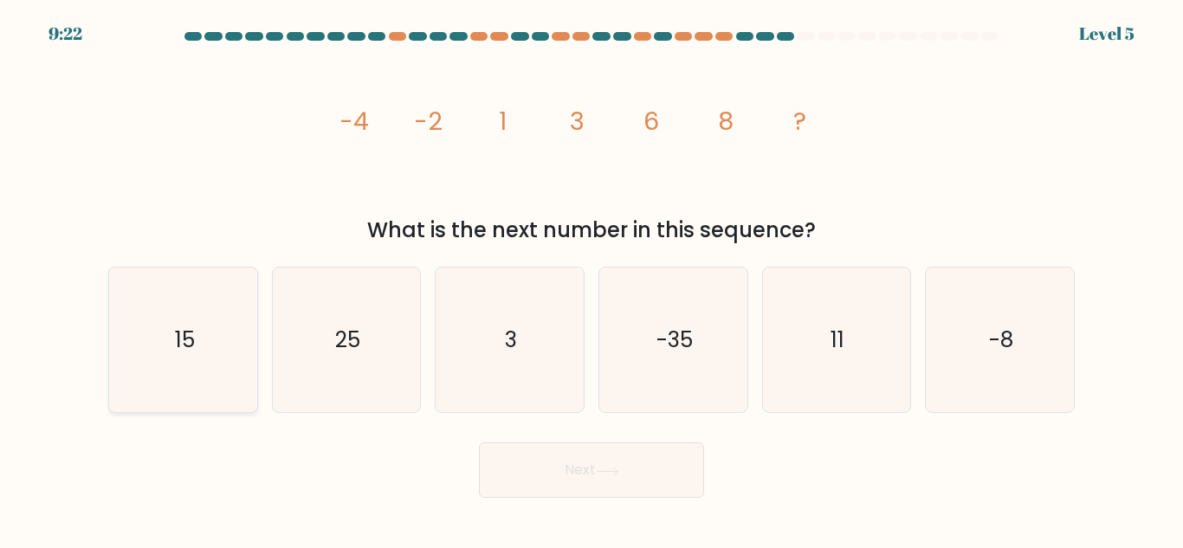
click at [226, 340] on icon "15" at bounding box center [183, 340] width 145 height 145
click at [592, 279] on input "a. 15" at bounding box center [592, 277] width 1 height 4
radio input "true"
click at [555, 462] on button "Next" at bounding box center [591, 470] width 225 height 55
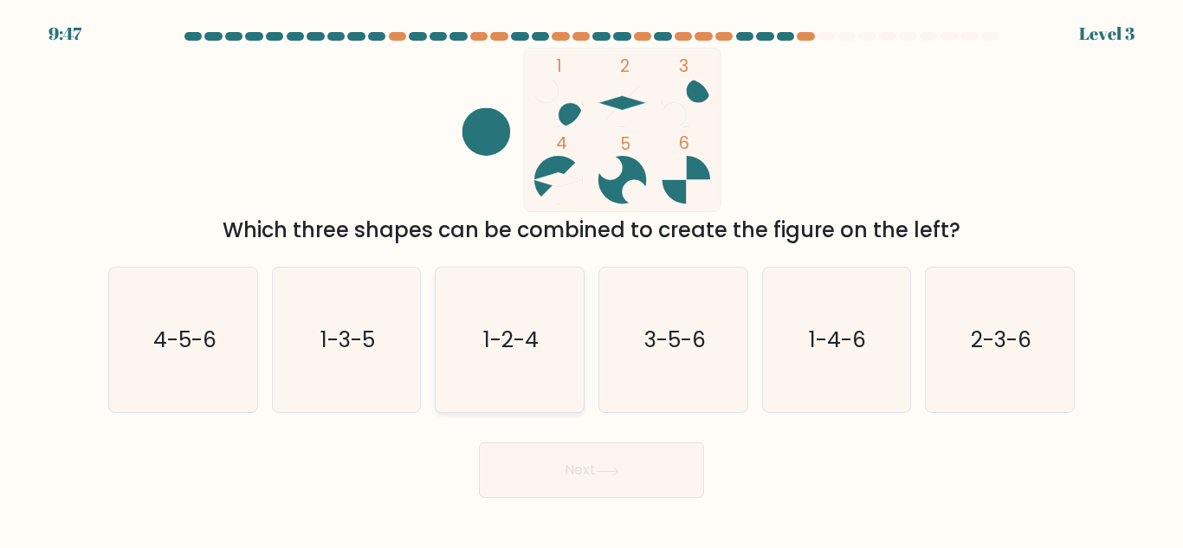
click at [541, 346] on icon "1-2-4" at bounding box center [509, 340] width 145 height 145
click at [592, 279] on input "c. 1-2-4" at bounding box center [592, 277] width 1 height 4
radio input "true"
click at [611, 458] on button "Next" at bounding box center [591, 470] width 225 height 55
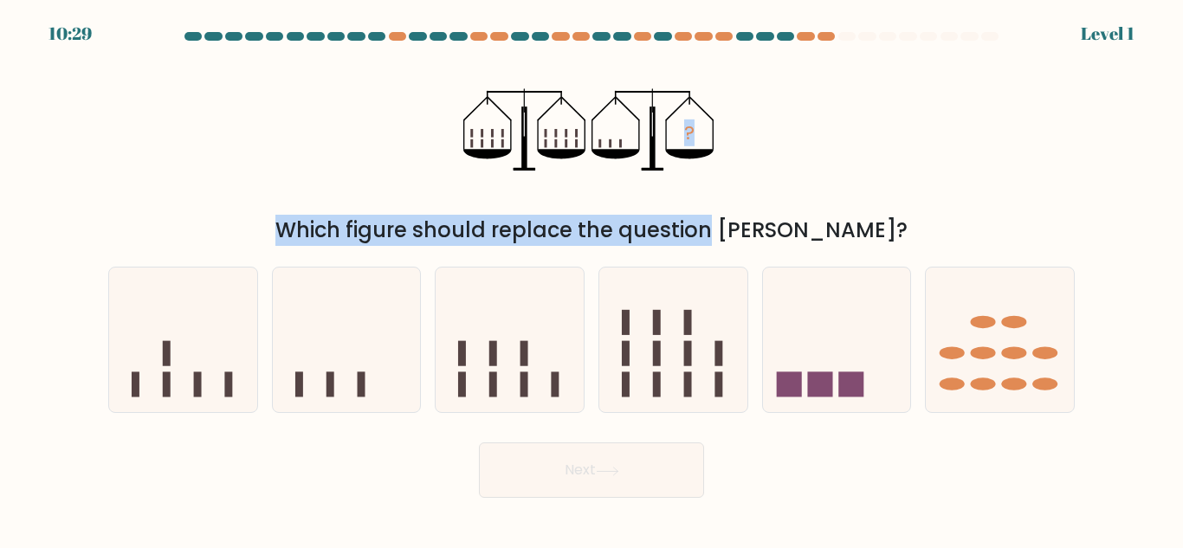
drag, startPoint x: 441, startPoint y: 206, endPoint x: 625, endPoint y: 223, distance: 185.2
click at [625, 223] on div "? Which figure should replace the question mark?" at bounding box center [591, 147] width 987 height 198
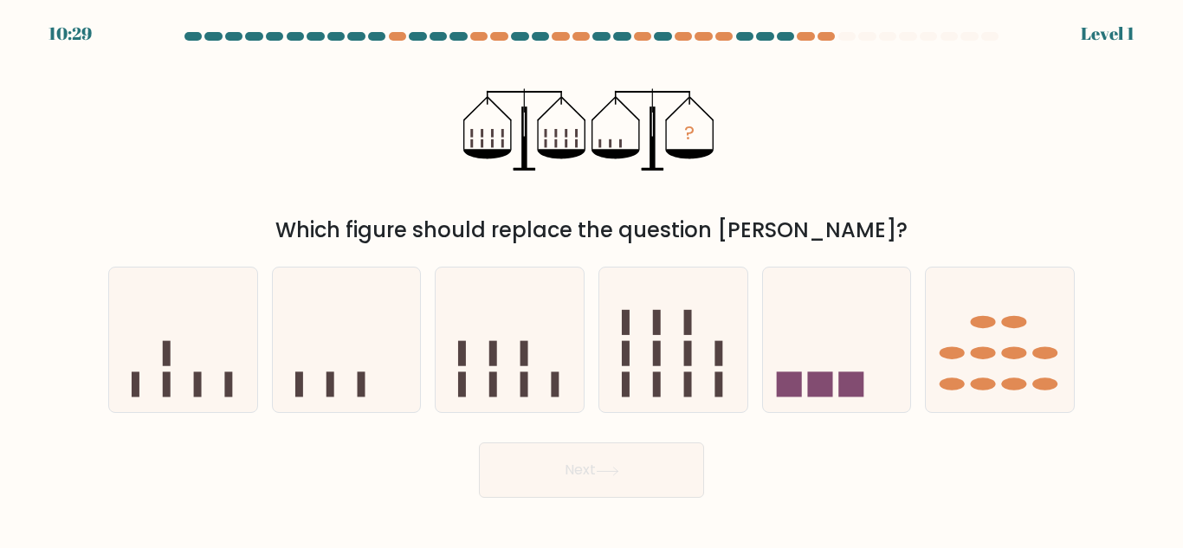
click at [649, 219] on div "Which figure should replace the question mark?" at bounding box center [592, 230] width 946 height 31
click at [412, 375] on icon at bounding box center [347, 340] width 148 height 122
click at [592, 279] on input "b." at bounding box center [592, 277] width 1 height 4
radio input "true"
click at [678, 478] on button "Next" at bounding box center [591, 470] width 225 height 55
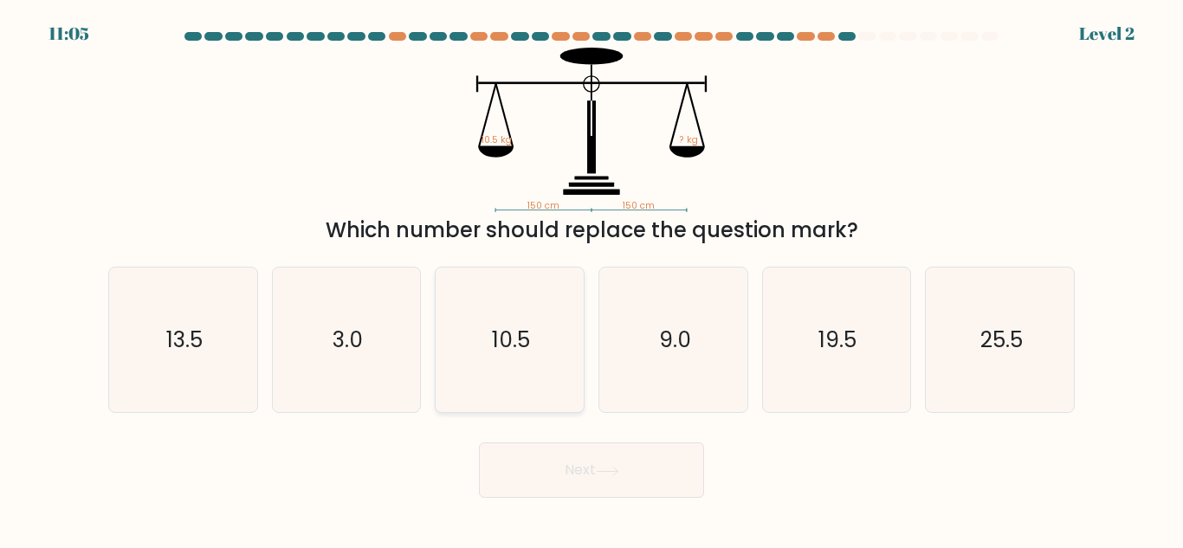
click at [558, 340] on icon "10.5" at bounding box center [509, 340] width 145 height 145
click at [592, 279] on input "c. 10.5" at bounding box center [592, 277] width 1 height 4
radio input "true"
click at [622, 453] on button "Next" at bounding box center [591, 470] width 225 height 55
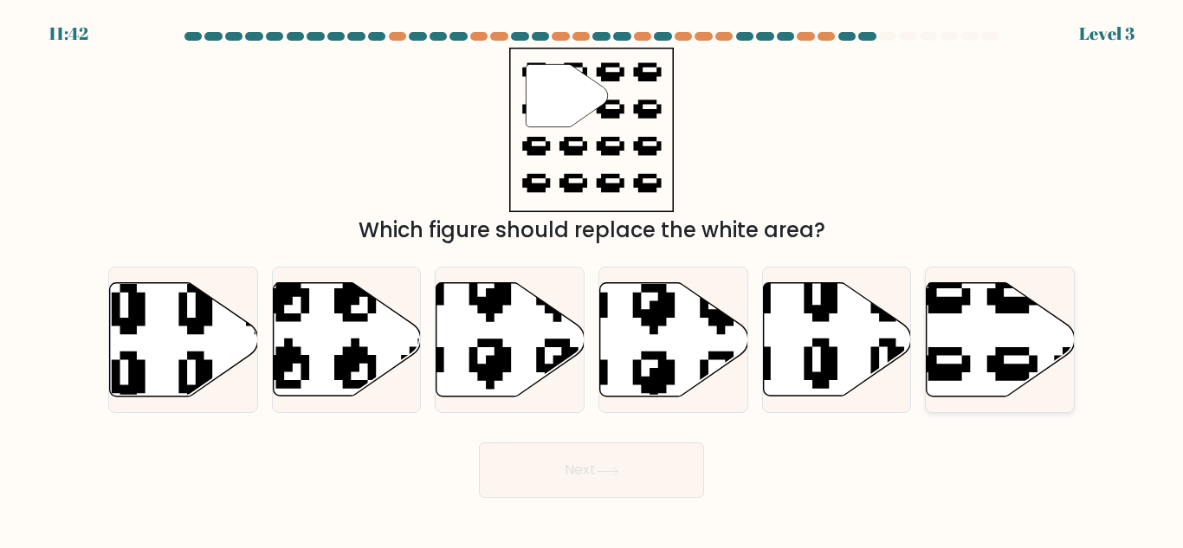
click at [971, 296] on icon at bounding box center [1001, 339] width 148 height 113
click at [592, 279] on input "f." at bounding box center [592, 277] width 1 height 4
radio input "true"
click at [568, 469] on button "Next" at bounding box center [591, 470] width 225 height 55
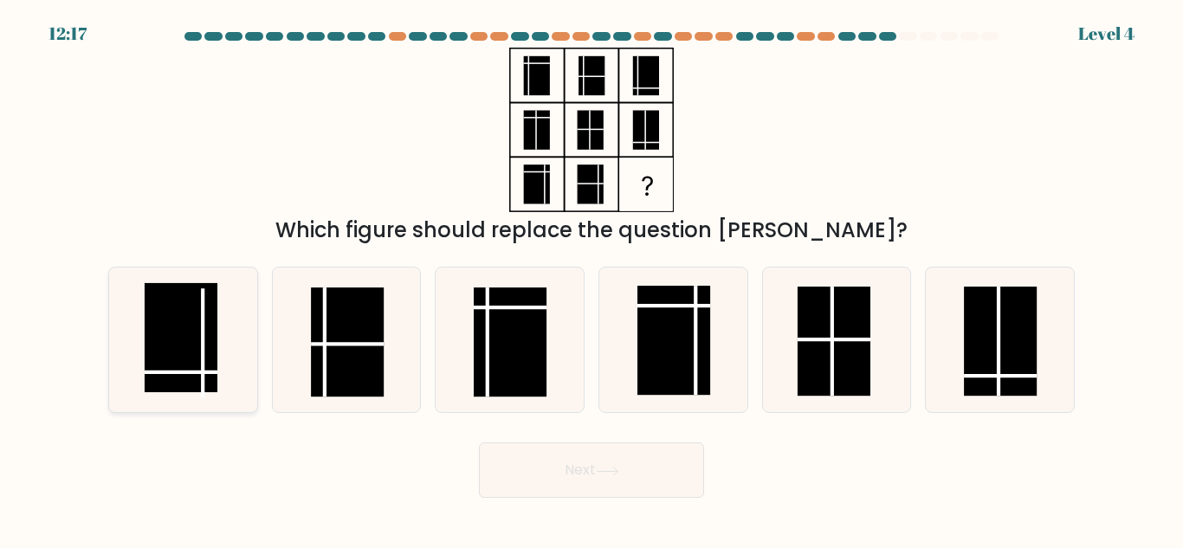
click at [189, 333] on rect at bounding box center [181, 337] width 73 height 109
click at [592, 279] on input "a." at bounding box center [592, 277] width 1 height 4
radio input "true"
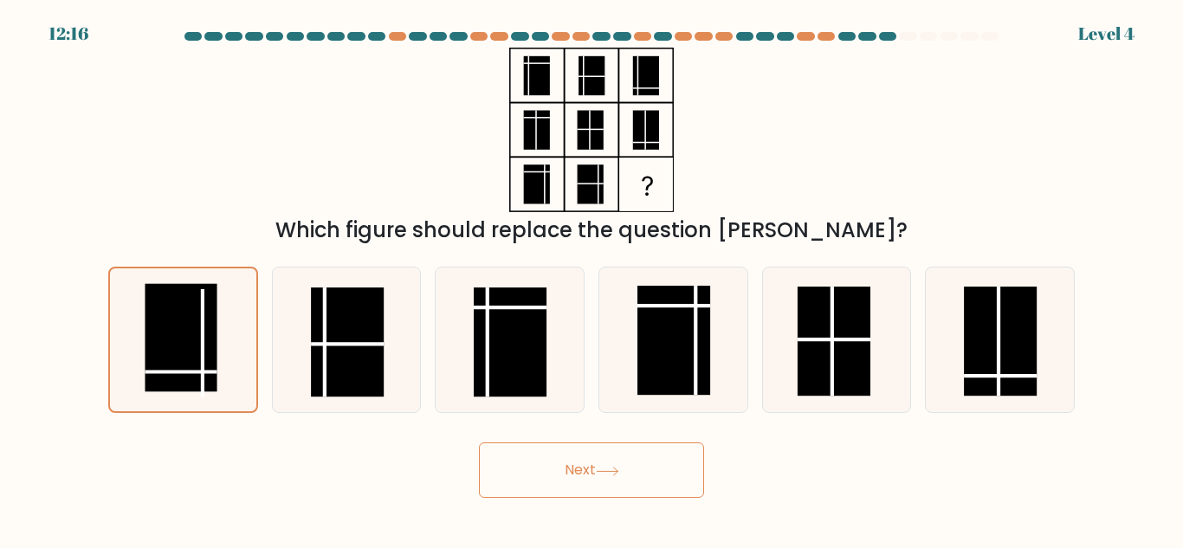
click at [590, 472] on button "Next" at bounding box center [591, 470] width 225 height 55
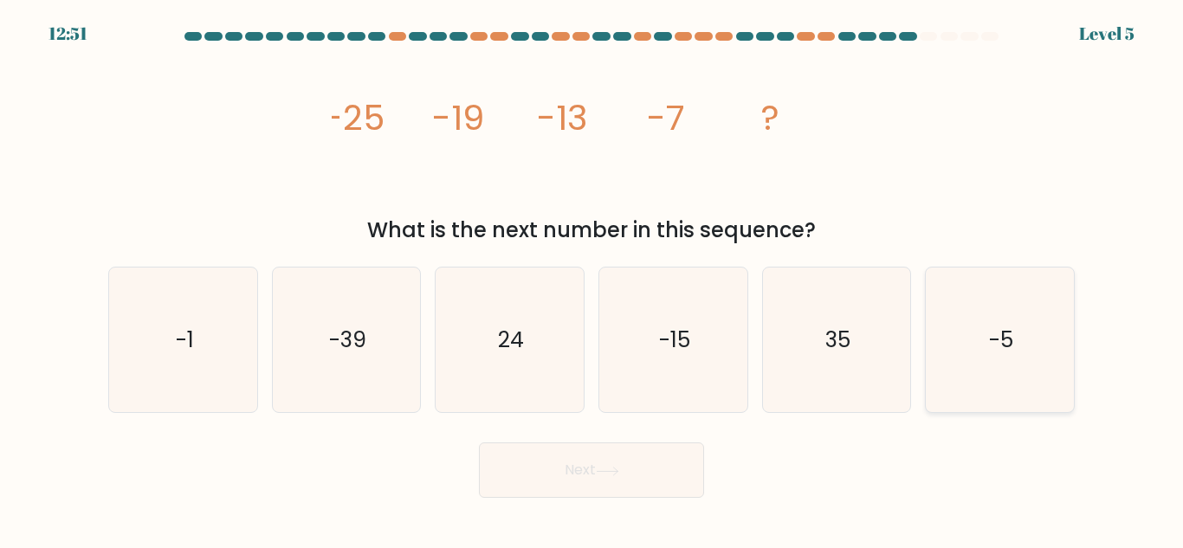
click at [1015, 344] on icon "-5" at bounding box center [1000, 340] width 145 height 145
click at [592, 279] on input "f. -5" at bounding box center [592, 277] width 1 height 4
radio input "true"
click at [662, 476] on button "Next" at bounding box center [591, 470] width 225 height 55
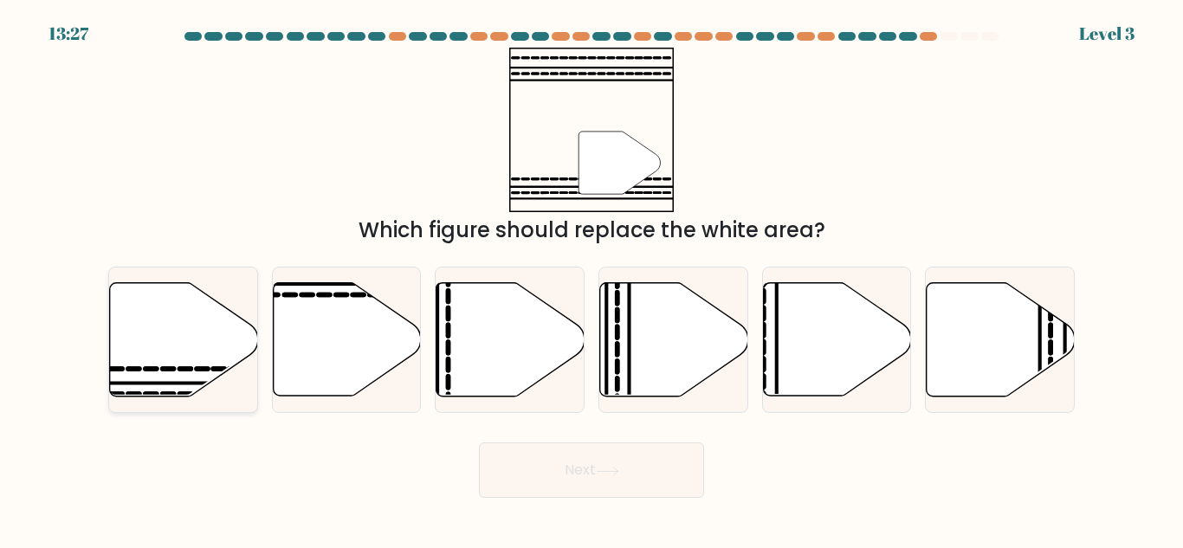
click at [172, 369] on icon at bounding box center [168, 369] width 11 height 0
click at [592, 279] on input "a." at bounding box center [592, 277] width 1 height 4
radio input "true"
click at [611, 471] on icon at bounding box center [607, 471] width 21 height 8
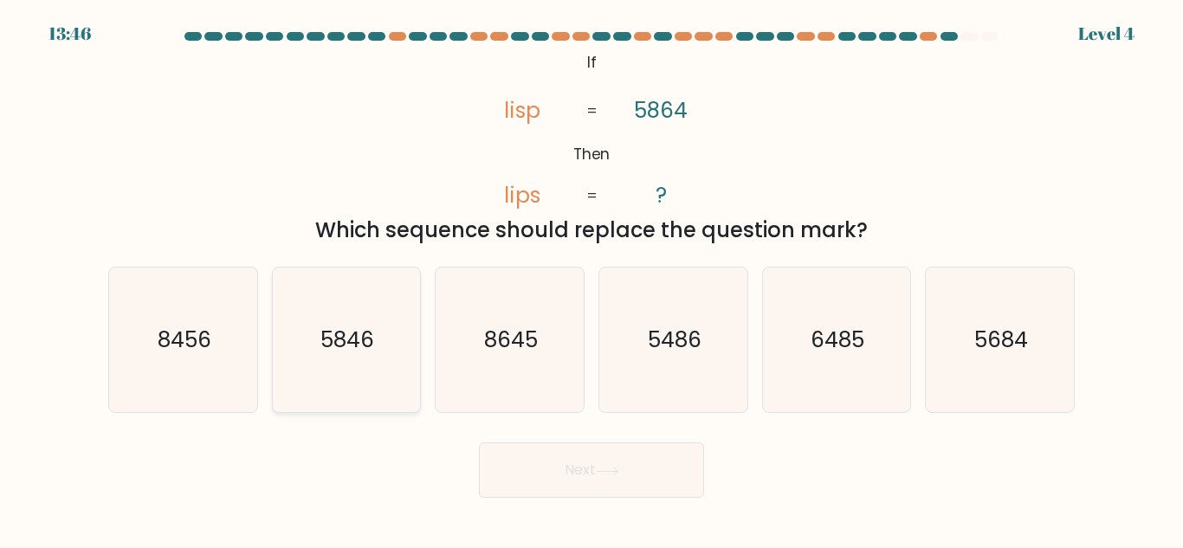
click at [384, 368] on icon "5846" at bounding box center [346, 340] width 145 height 145
click at [592, 279] on input "b. 5846" at bounding box center [592, 277] width 1 height 4
radio input "true"
click at [545, 456] on button "Next" at bounding box center [591, 470] width 225 height 55
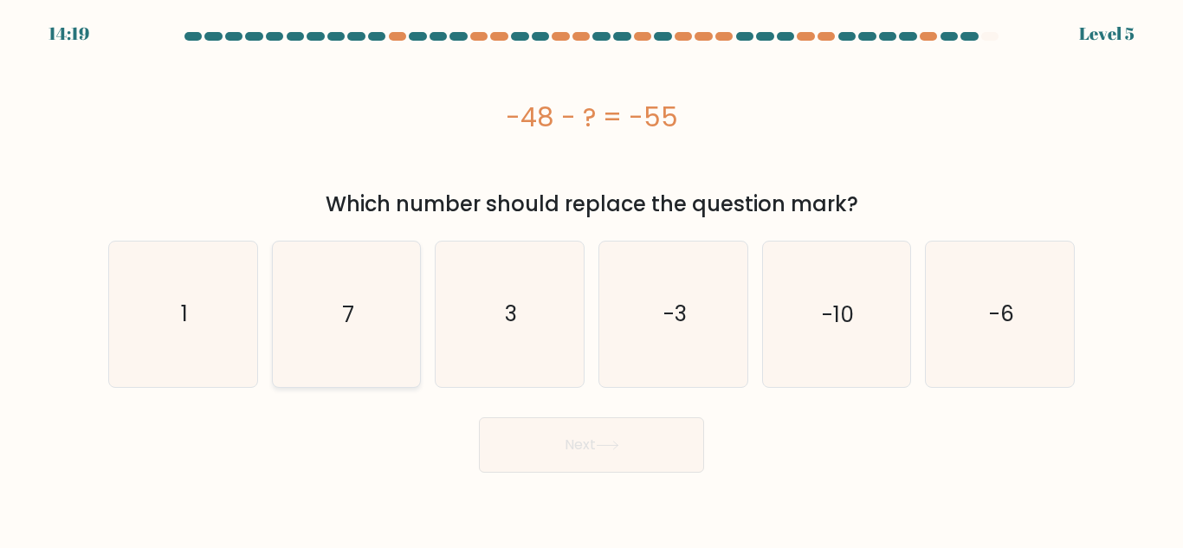
click at [373, 279] on icon "7" at bounding box center [346, 314] width 145 height 145
click at [592, 279] on input "b. 7" at bounding box center [592, 277] width 1 height 4
radio input "true"
click at [602, 457] on button "Next" at bounding box center [591, 444] width 225 height 55
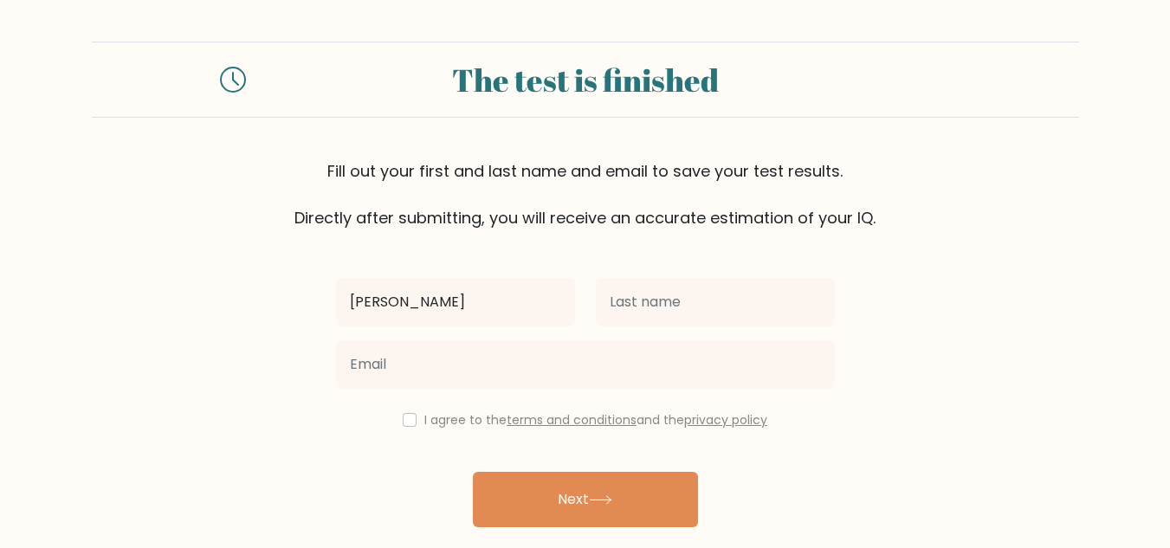
type input "Veronica"
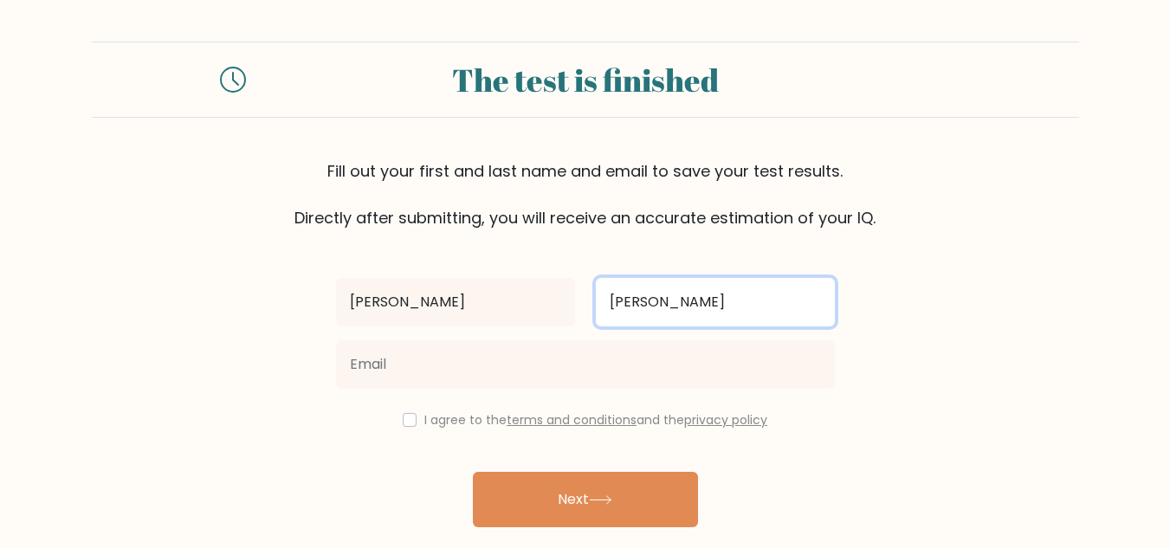
type input "Cariño"
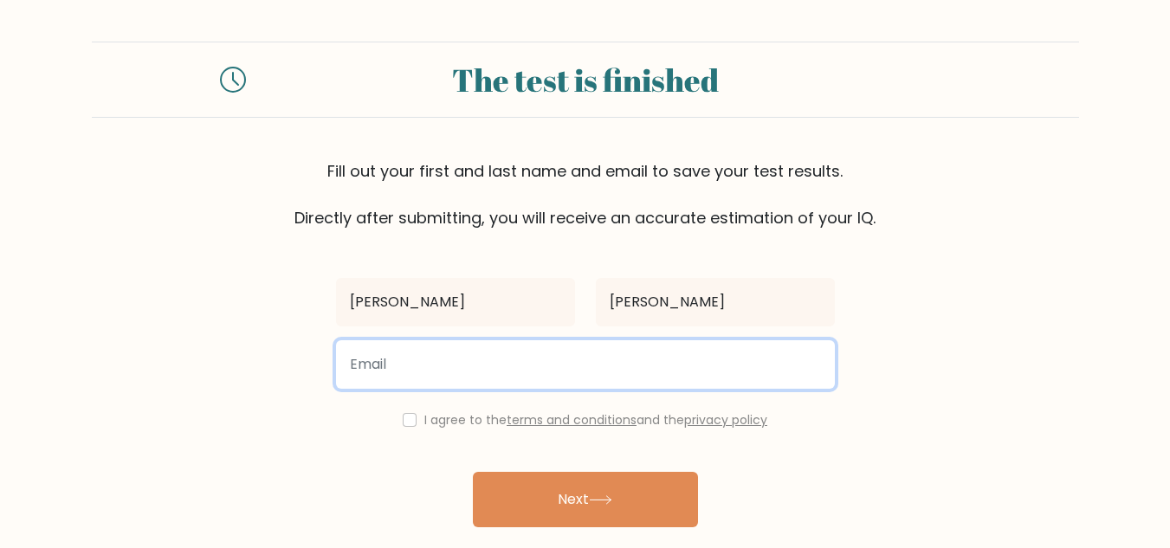
click at [594, 362] on input "email" at bounding box center [585, 364] width 499 height 49
type input "nikkacarino20@gmail.com"
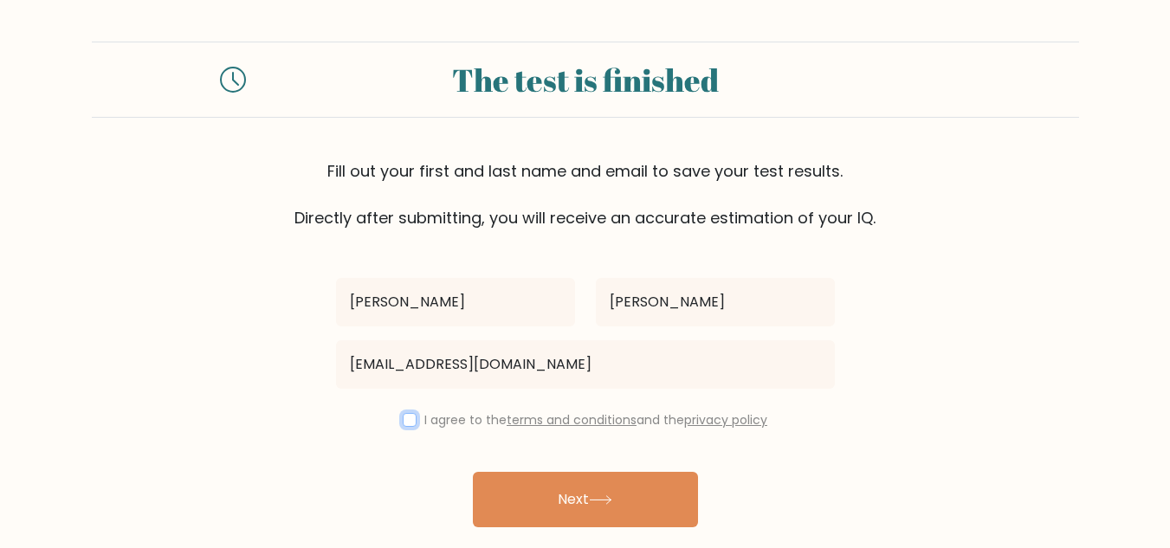
click at [405, 424] on input "checkbox" at bounding box center [410, 420] width 14 height 14
checkbox input "true"
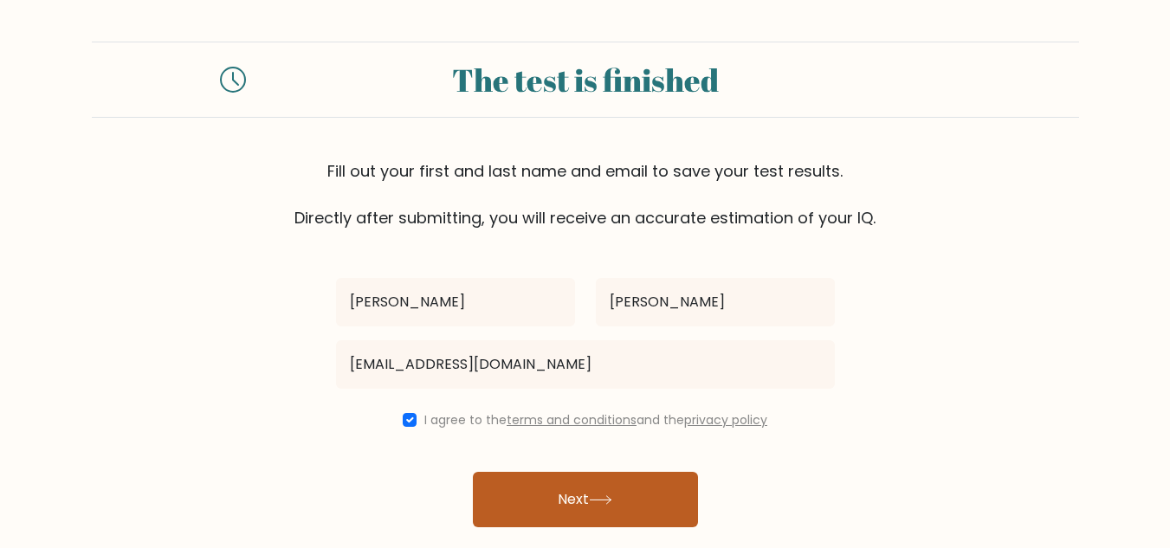
click at [600, 515] on button "Next" at bounding box center [585, 499] width 225 height 55
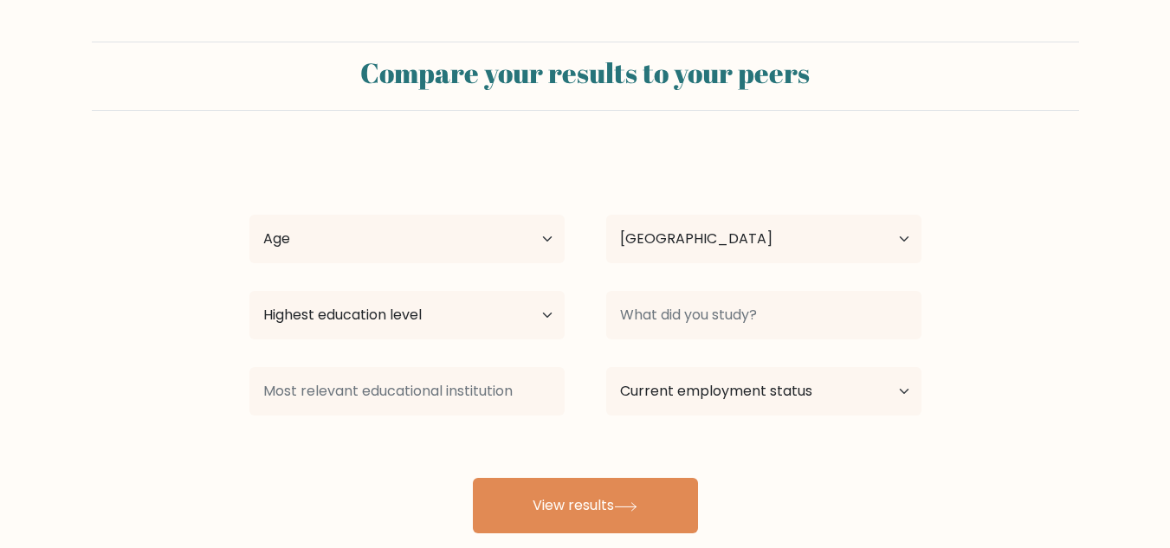
select select "PH"
click at [422, 245] on select "Age Under 18 years old 18-24 years old 25-34 years old 35-44 years old 45-54 ye…" at bounding box center [406, 239] width 315 height 49
select select "25_34"
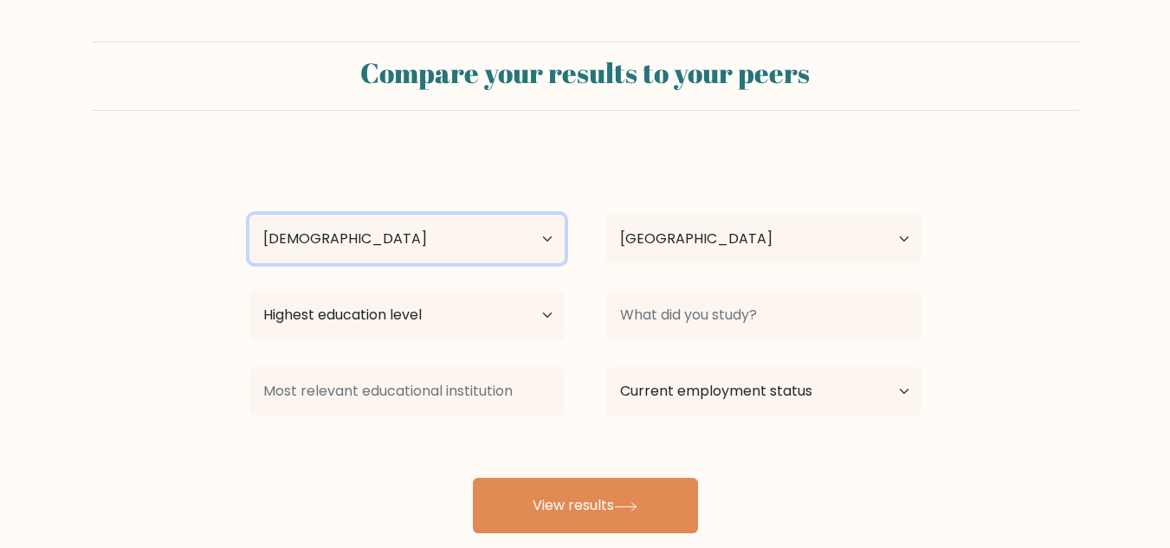
click at [249, 215] on select "Age Under 18 years old 18-24 years old 25-34 years old 35-44 years old 45-54 ye…" at bounding box center [406, 239] width 315 height 49
click at [800, 265] on div "Country Afghanistan Albania Algeria American Samoa Andorra Angola Anguilla Anta…" at bounding box center [763, 239] width 357 height 62
click at [798, 288] on div at bounding box center [763, 315] width 357 height 62
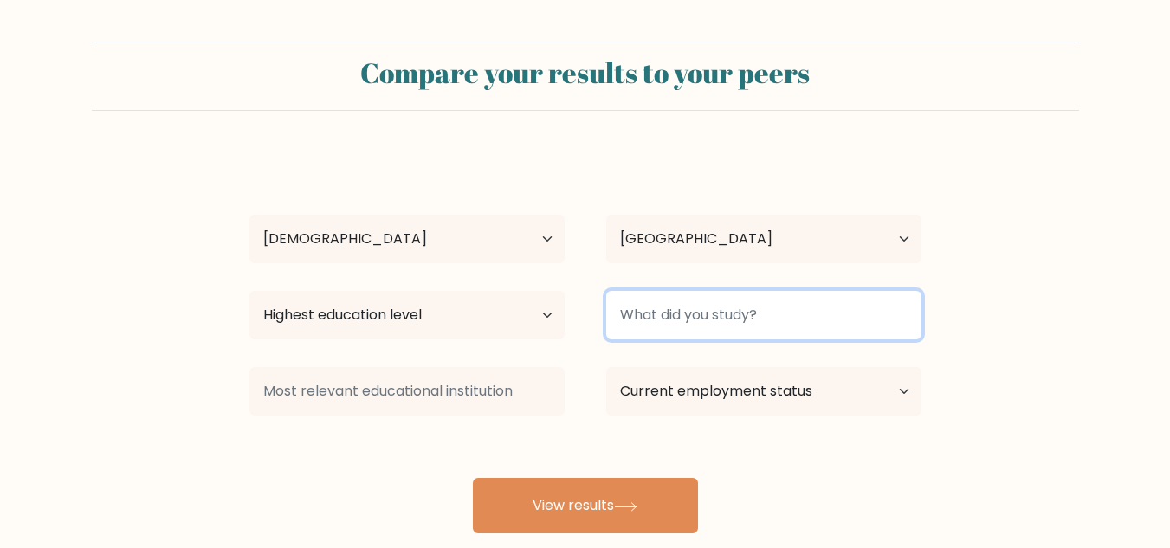
click at [801, 297] on input at bounding box center [763, 315] width 315 height 49
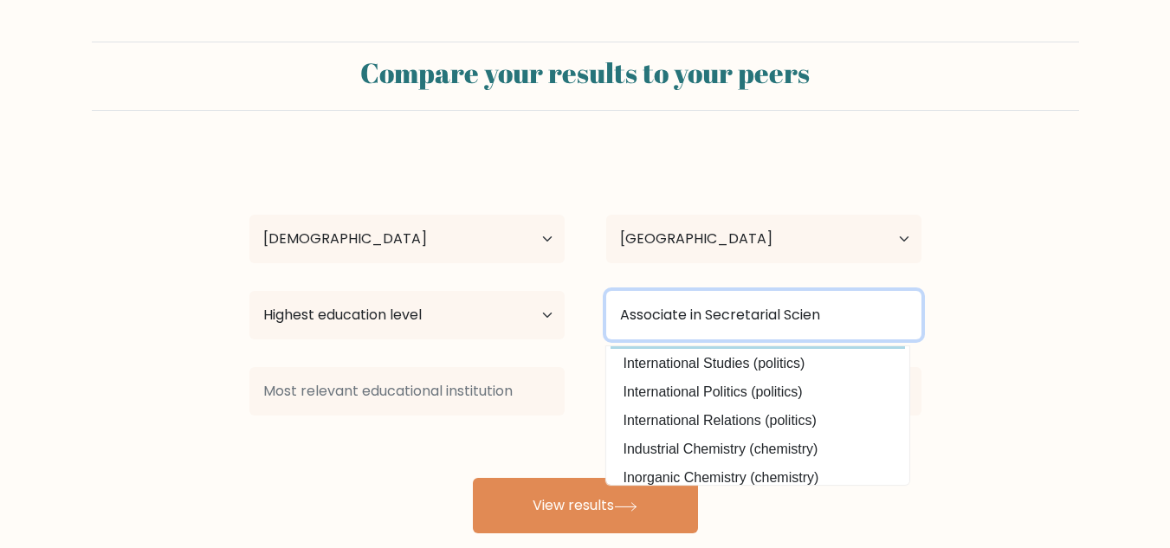
scroll to position [169, 0]
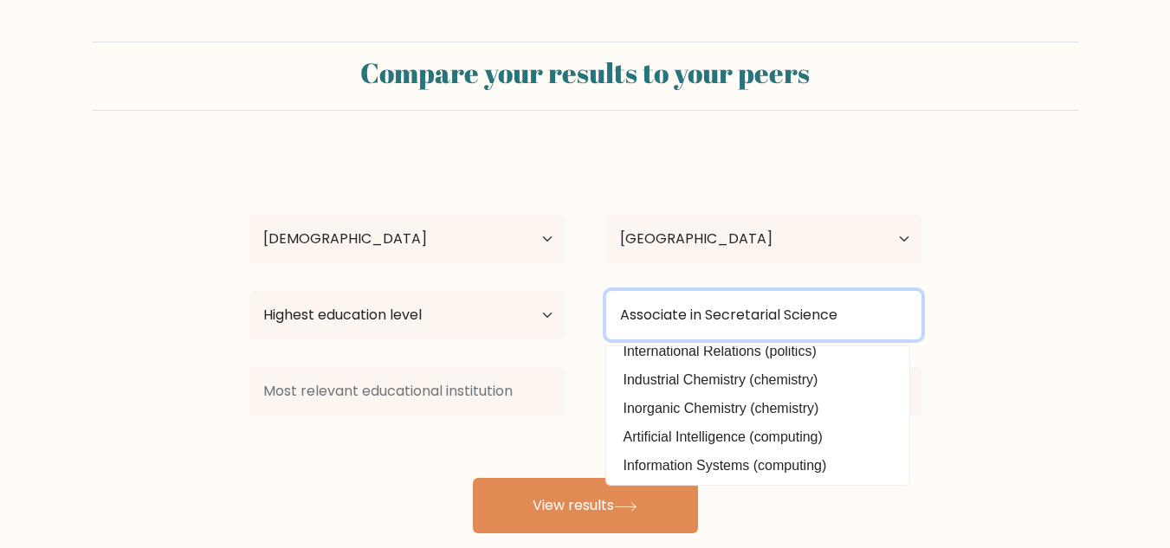
click at [753, 304] on input "Associate in Secretarial Science" at bounding box center [763, 315] width 315 height 49
type input "Associate in Secretarial Science"
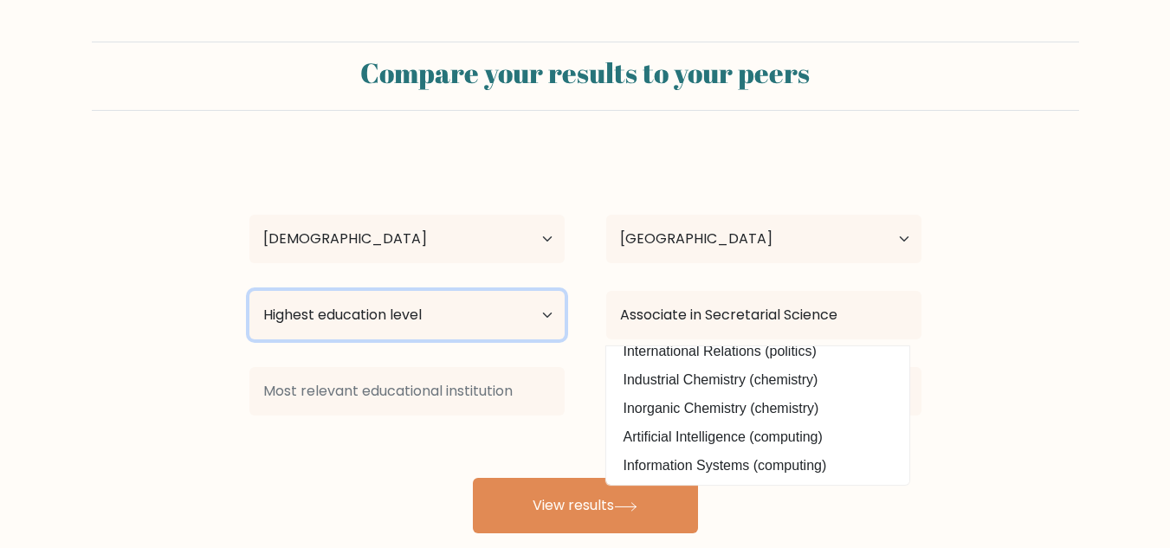
click at [338, 315] on select "Highest education level No schooling Primary Lower Secondary Upper Secondary Oc…" at bounding box center [406, 315] width 315 height 49
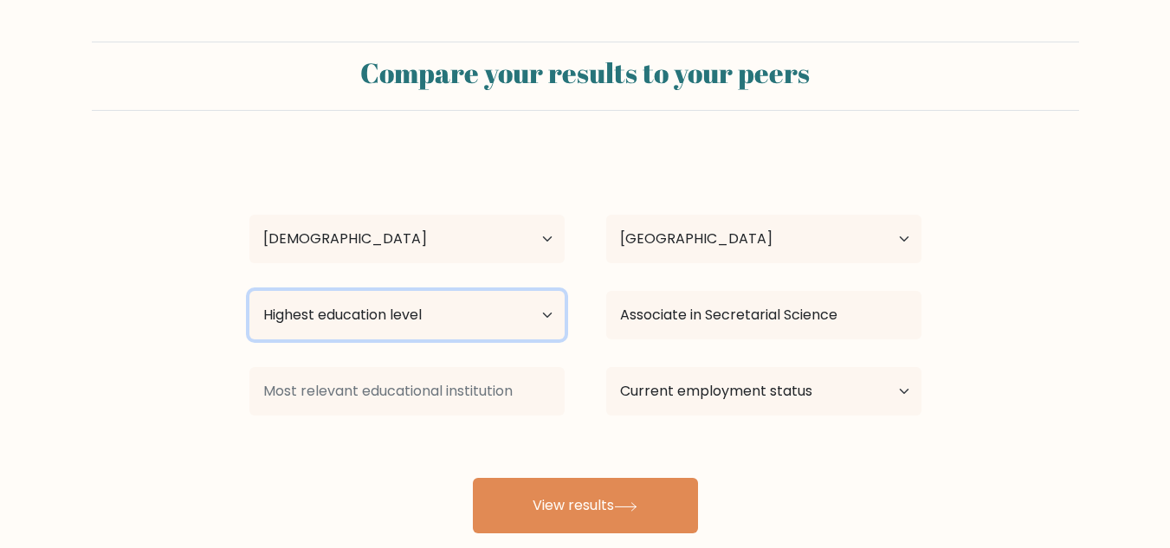
select select "occupation_specific"
click at [249, 291] on select "Highest education level No schooling Primary Lower Secondary Upper Secondary Oc…" at bounding box center [406, 315] width 315 height 49
click at [456, 308] on select "Highest education level No schooling Primary Lower Secondary Upper Secondary Oc…" at bounding box center [406, 315] width 315 height 49
click at [249, 291] on select "Highest education level No schooling Primary Lower Secondary Upper Secondary Oc…" at bounding box center [406, 315] width 315 height 49
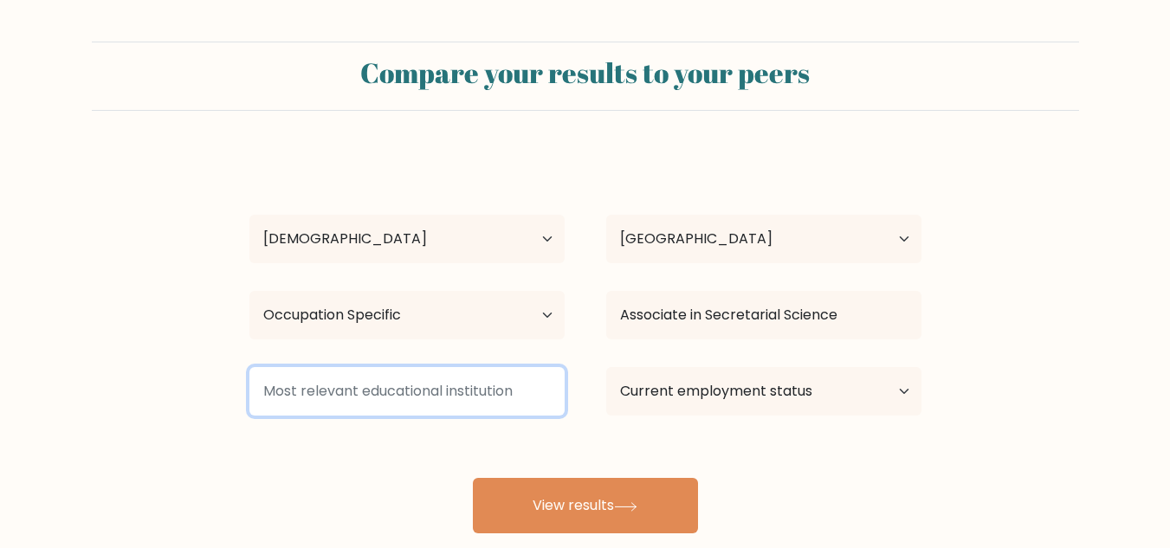
click at [486, 414] on input at bounding box center [406, 391] width 315 height 49
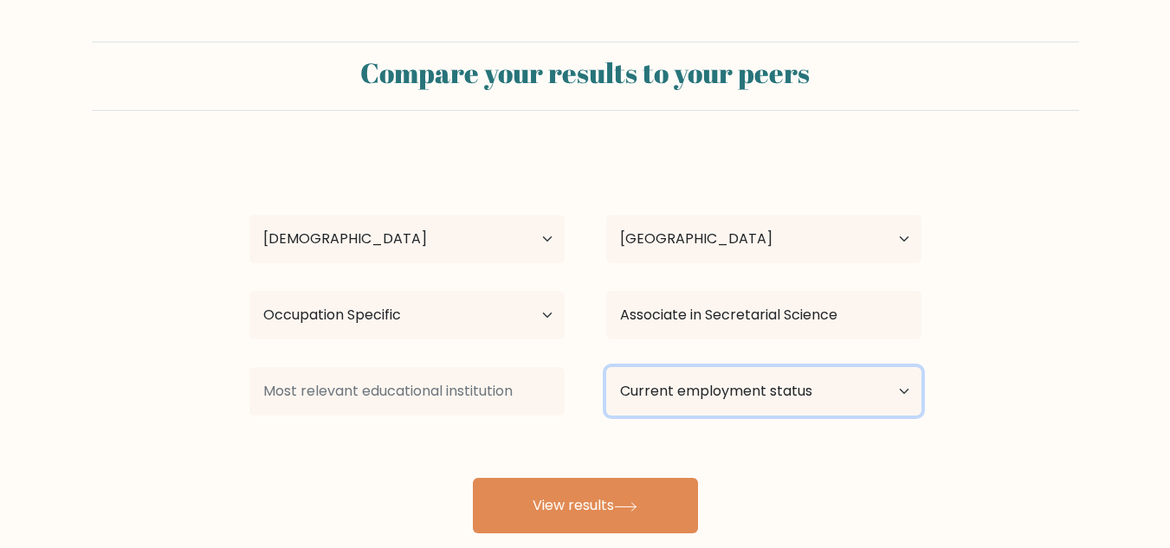
click at [744, 401] on select "Current employment status Employed Student Retired Other / prefer not to answer" at bounding box center [763, 391] width 315 height 49
click at [606, 367] on select "Current employment status Employed Student Retired Other / prefer not to answer" at bounding box center [763, 391] width 315 height 49
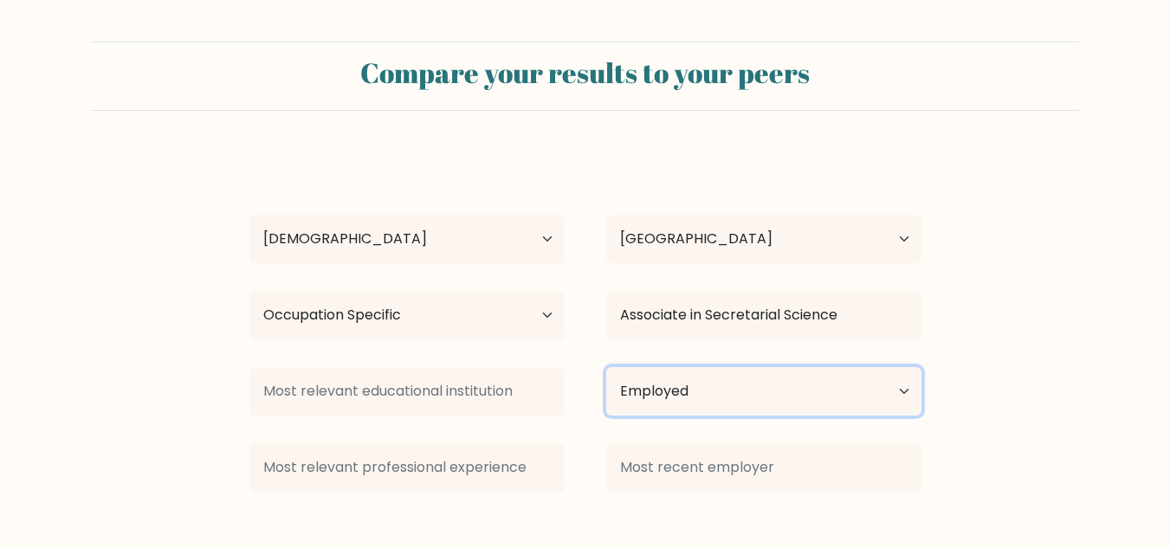
click at [740, 408] on select "Current employment status Employed Student Retired Other / prefer not to answer" at bounding box center [763, 391] width 315 height 49
select select "other"
click at [606, 367] on select "Current employment status Employed Student Retired Other / prefer not to answer" at bounding box center [763, 391] width 315 height 49
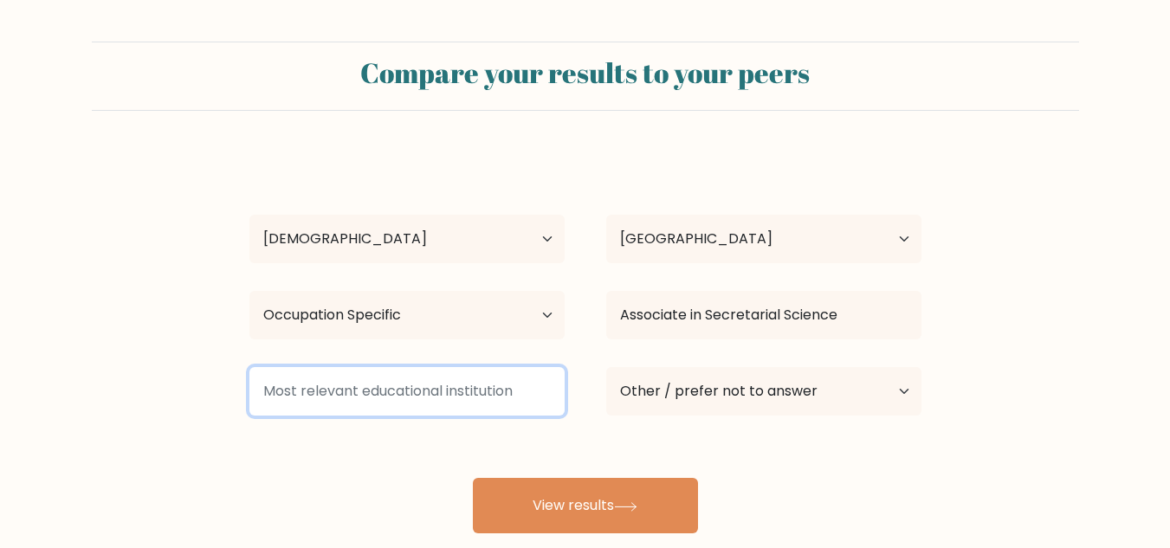
click at [469, 385] on input at bounding box center [406, 391] width 315 height 49
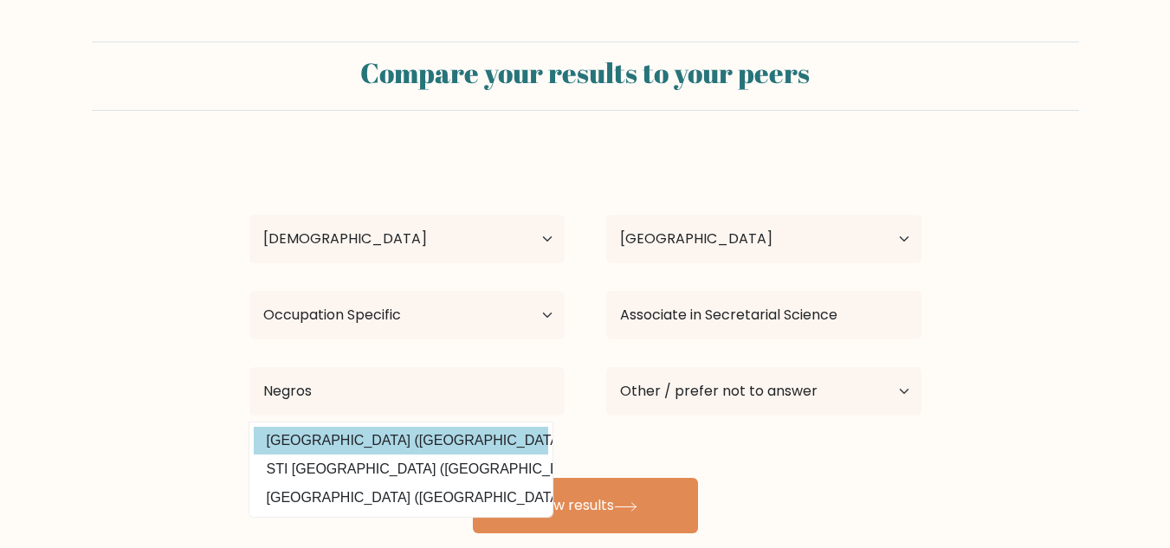
click at [499, 442] on option "Negros Oriental State University (Philippines)" at bounding box center [401, 441] width 294 height 28
type input "[GEOGRAPHIC_DATA]"
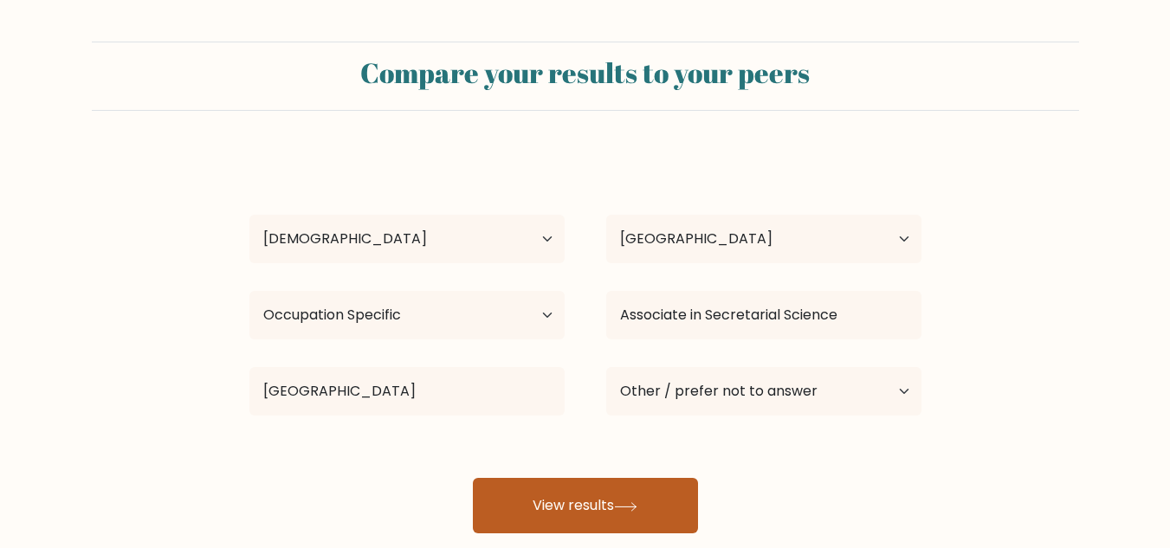
click at [582, 508] on button "View results" at bounding box center [585, 505] width 225 height 55
